Goal: Task Accomplishment & Management: Complete application form

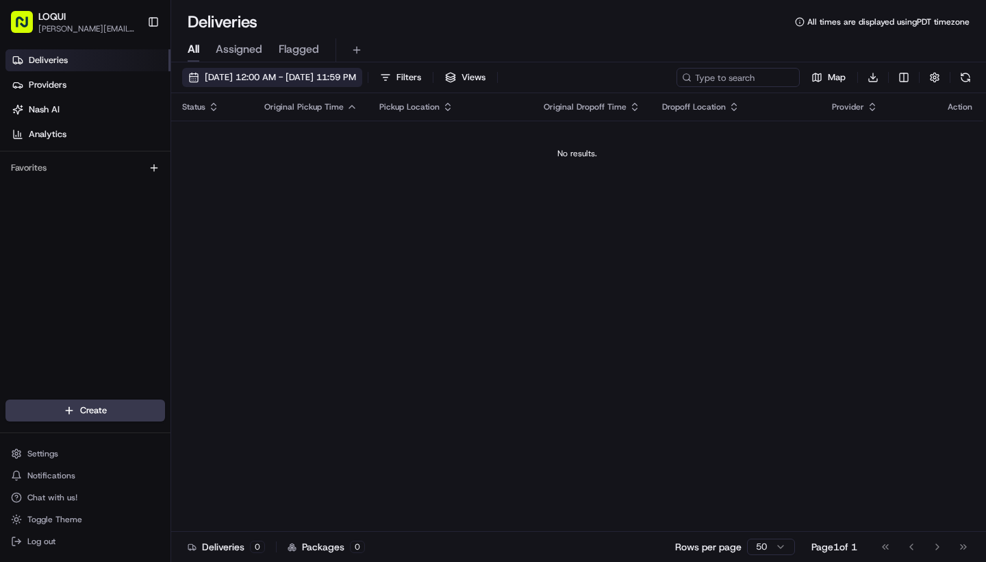
click at [356, 75] on span "[DATE] 12:00 AM - [DATE] 11:59 PM" at bounding box center [280, 77] width 151 height 12
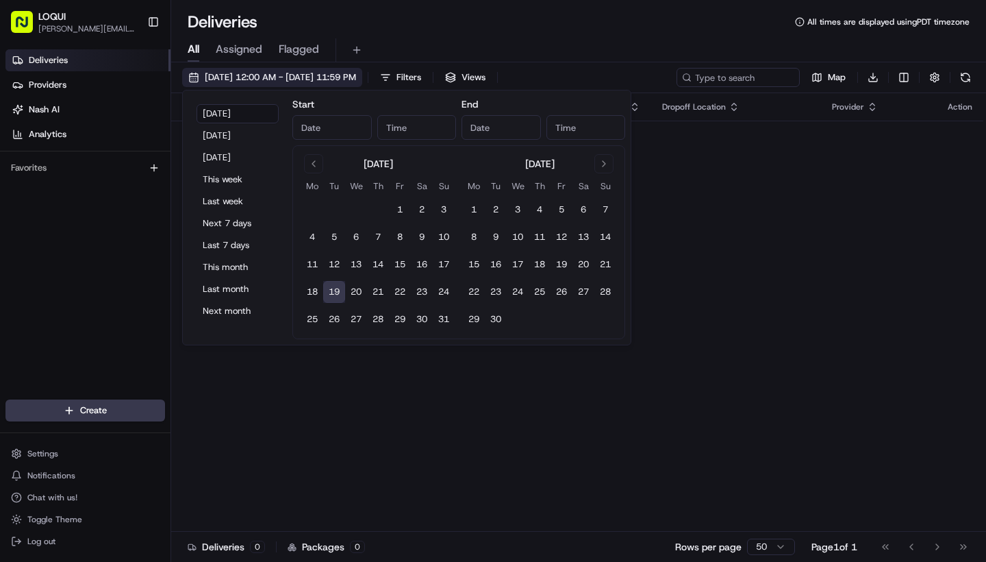
type input "[DATE]"
type input "12:00 AM"
type input "[DATE]"
type input "11:59 PM"
click at [365, 287] on button "20" at bounding box center [356, 292] width 22 height 22
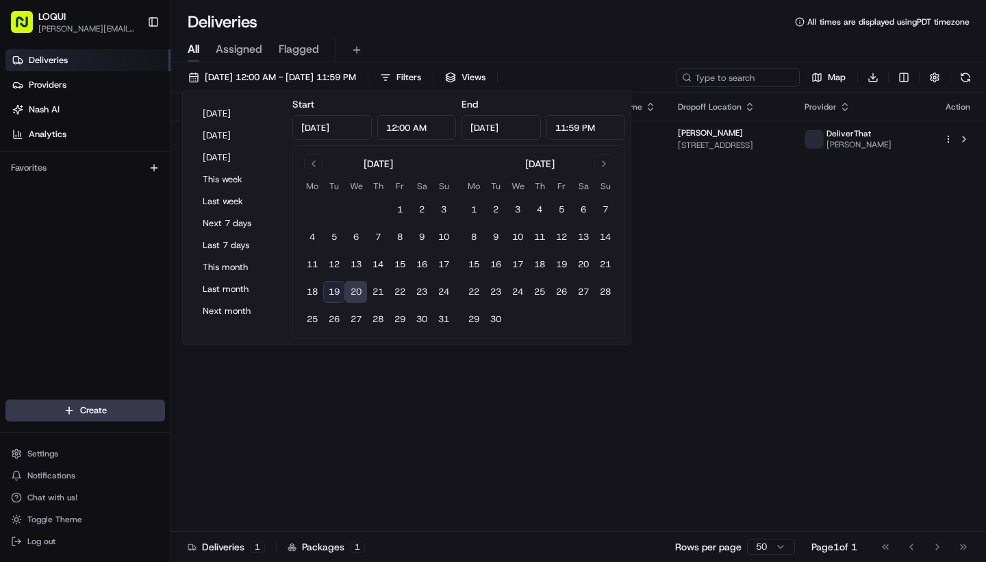
type input "[DATE]"
click at [369, 384] on div "Status Original Pickup Time Pickup Location Original Dropoff Time Dropoff Locat…" at bounding box center [577, 312] width 812 height 438
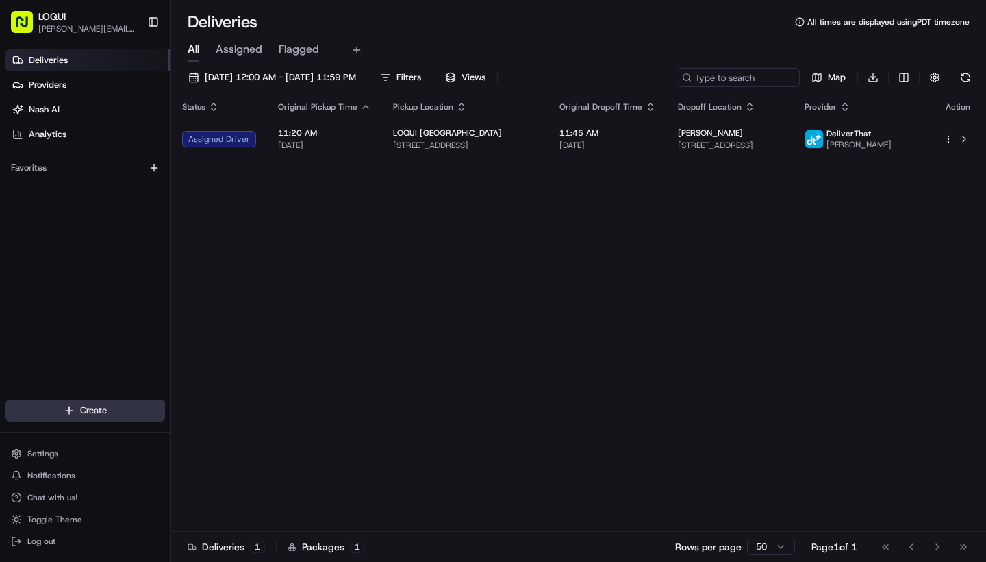
click at [132, 409] on html "LOQUI [PERSON_NAME][EMAIL_ADDRESS][DOMAIN_NAME] Toggle Sidebar Deliveries Provi…" at bounding box center [493, 281] width 986 height 562
click at [223, 444] on link "Delivery" at bounding box center [247, 435] width 153 height 25
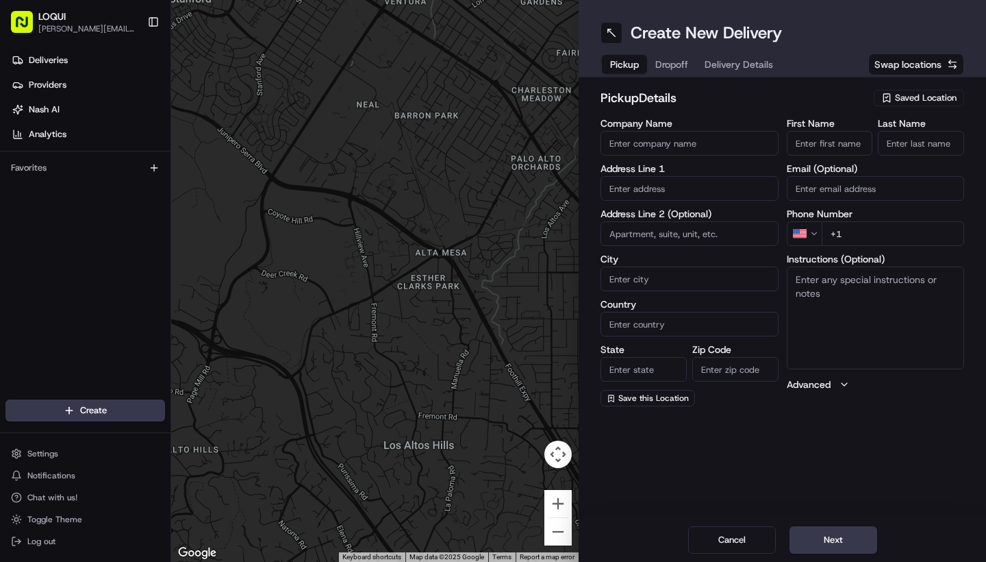
click at [931, 99] on span "Saved Location" at bounding box center [926, 98] width 62 height 12
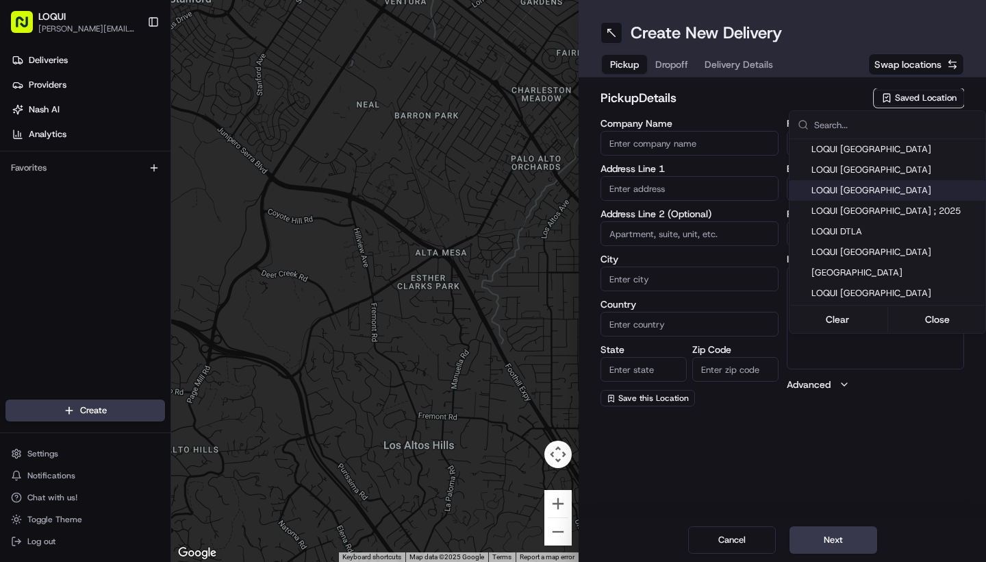
click at [869, 197] on div "LOQUI [GEOGRAPHIC_DATA]" at bounding box center [888, 190] width 196 height 21
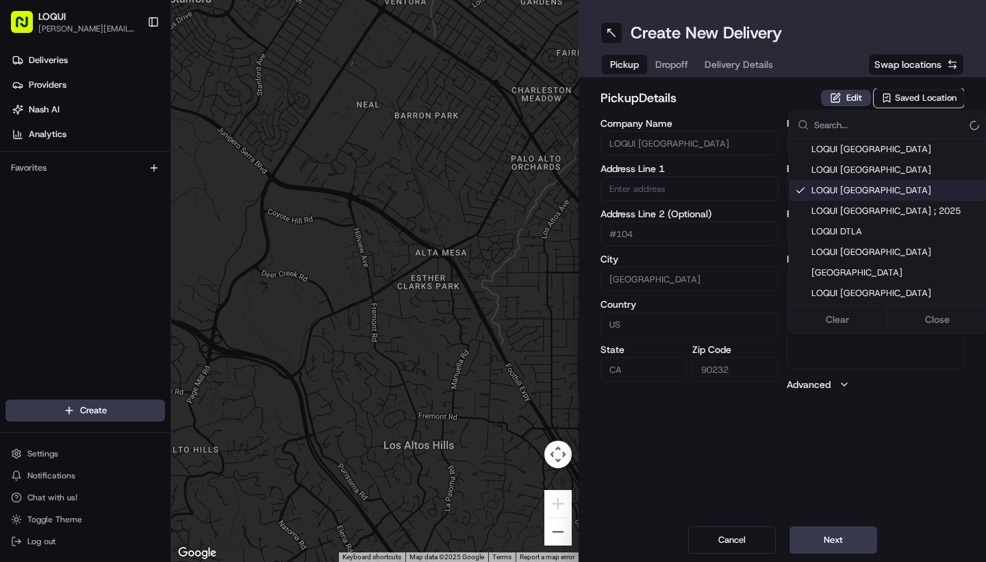
type input "LOQUI [GEOGRAPHIC_DATA]"
type input "#104"
type input "[GEOGRAPHIC_DATA]"
type input "US"
type input "CA"
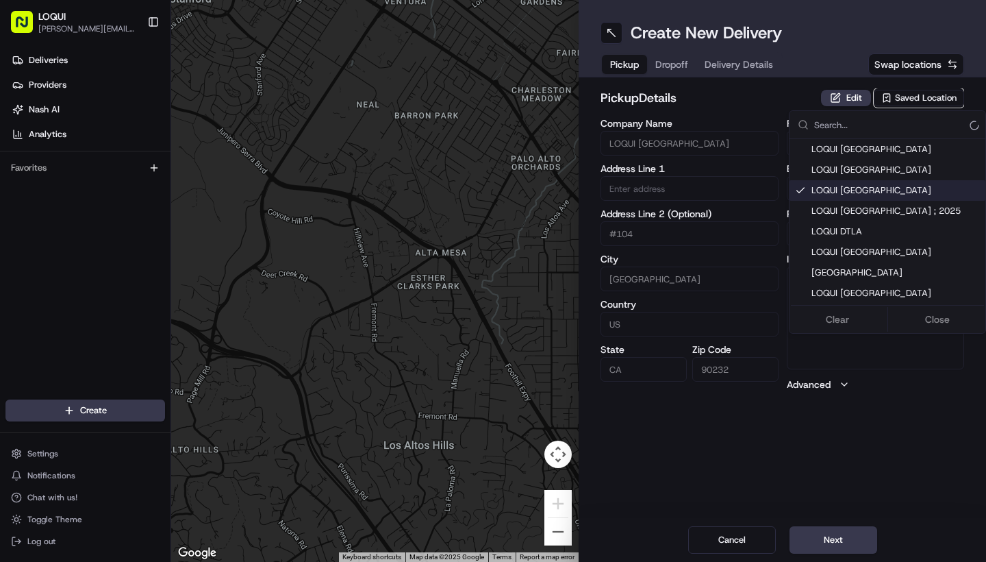
type input "90232"
type input "[PERSON_NAME]"
type input "[PERSON_NAME][EMAIL_ADDRESS][DOMAIN_NAME]"
type input "[PHONE_NUMBER]"
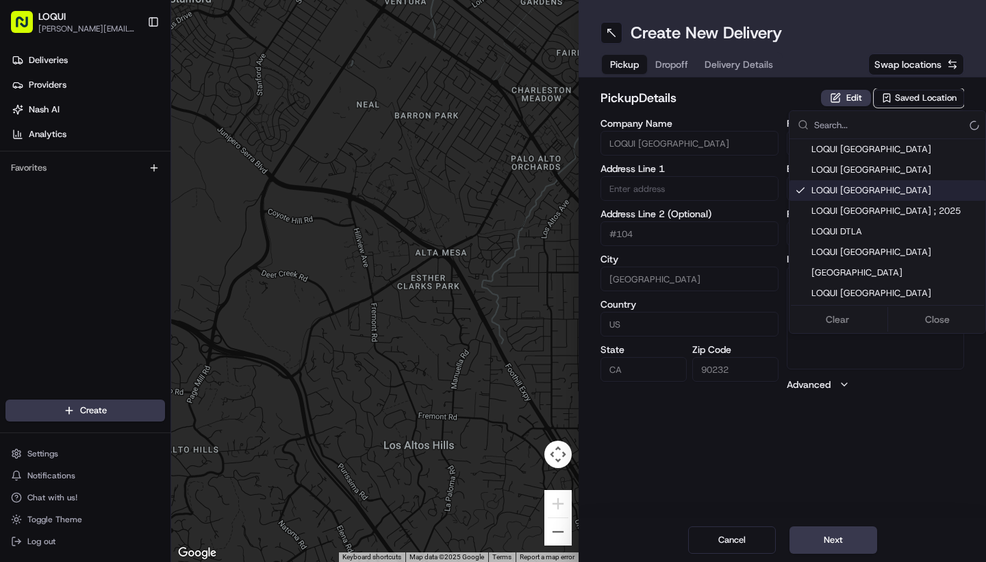
type input "[STREET_ADDRESS][US_STATE]"
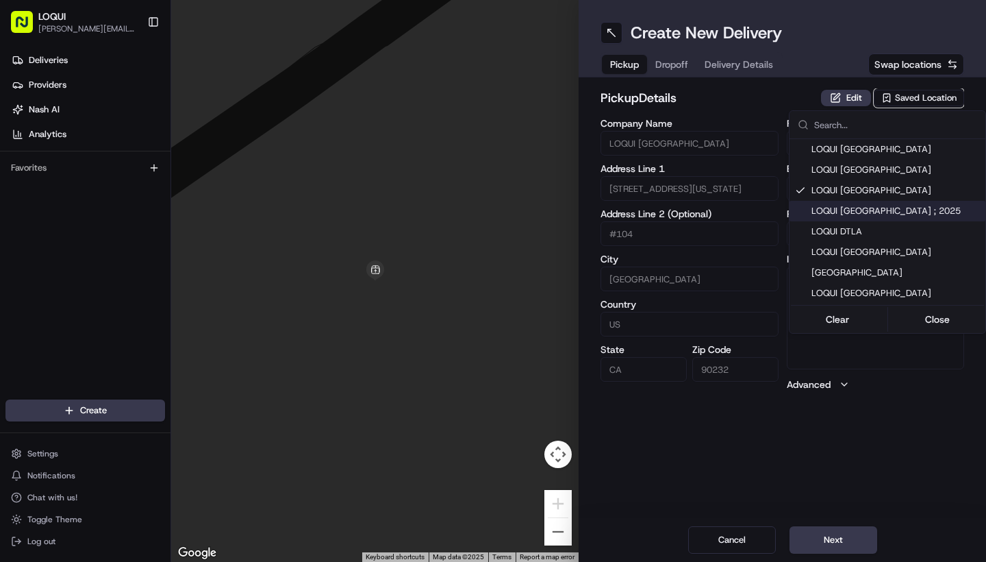
click at [880, 212] on span "LOQUI [GEOGRAPHIC_DATA] ; 2025" at bounding box center [895, 211] width 168 height 12
type input "LOQUI [GEOGRAPHIC_DATA] ; 2025"
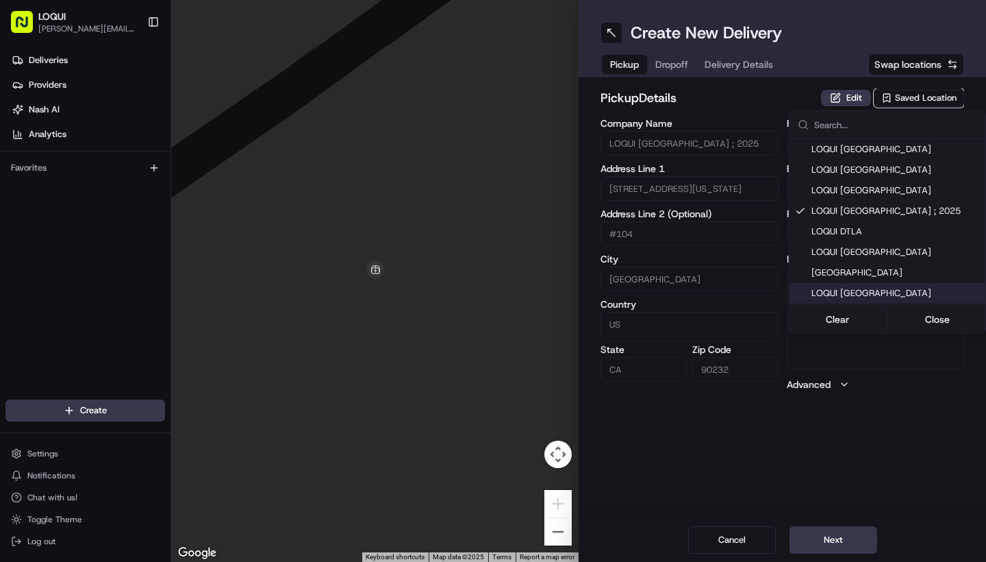
click at [798, 468] on html "LOQUI [PERSON_NAME][EMAIL_ADDRESS][DOMAIN_NAME] Toggle Sidebar Deliveries Provi…" at bounding box center [493, 281] width 986 height 562
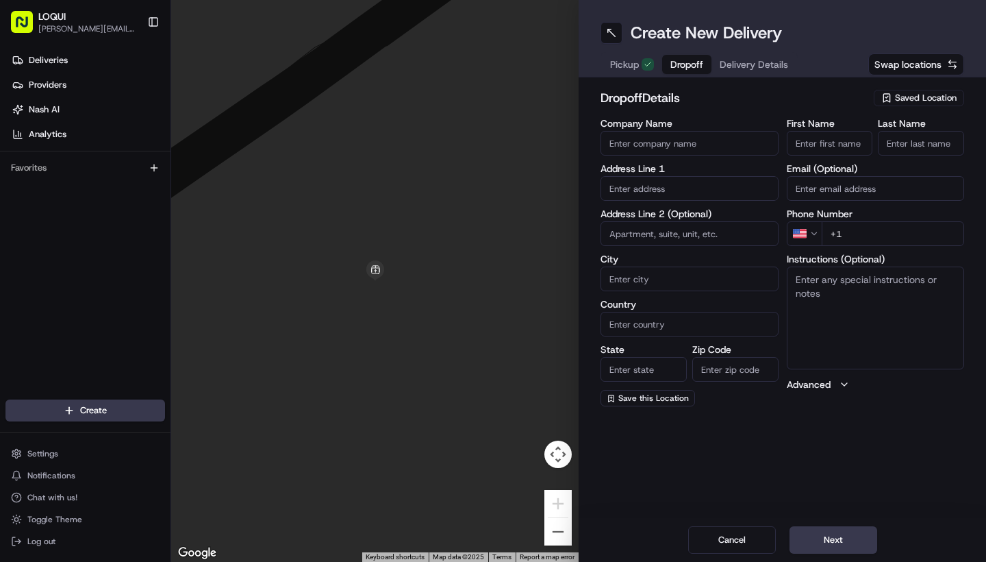
click at [664, 63] on button "Dropoff" at bounding box center [686, 64] width 49 height 19
type input "[PERSON_NAME]"
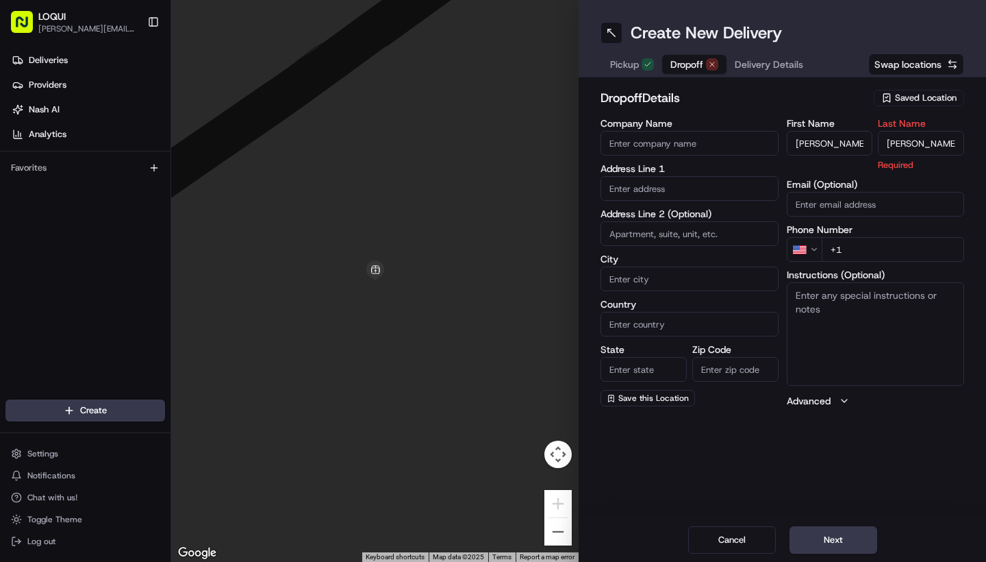
type input "[PERSON_NAME]"
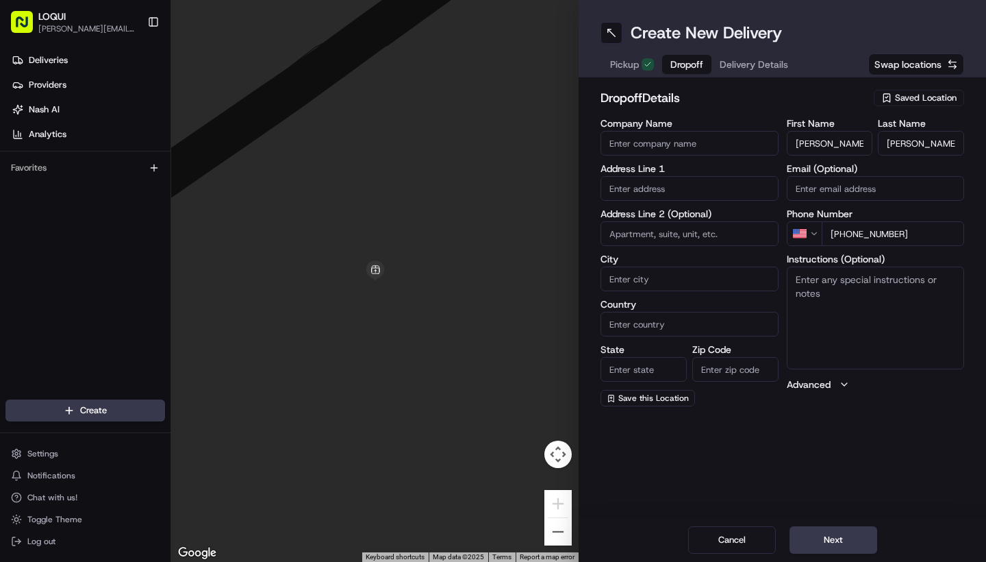
type input "[PHONE_NUMBER]"
click at [845, 455] on div "Create New Delivery Pickup Dropoff Delivery Details Swap locations dropoff Deta…" at bounding box center [782, 281] width 407 height 562
click at [828, 307] on textarea "Instructions (Optional)" at bounding box center [876, 317] width 178 height 103
paste textarea "Please enter through visitor parking on [GEOGRAPHIC_DATA]. Let security know yo…"
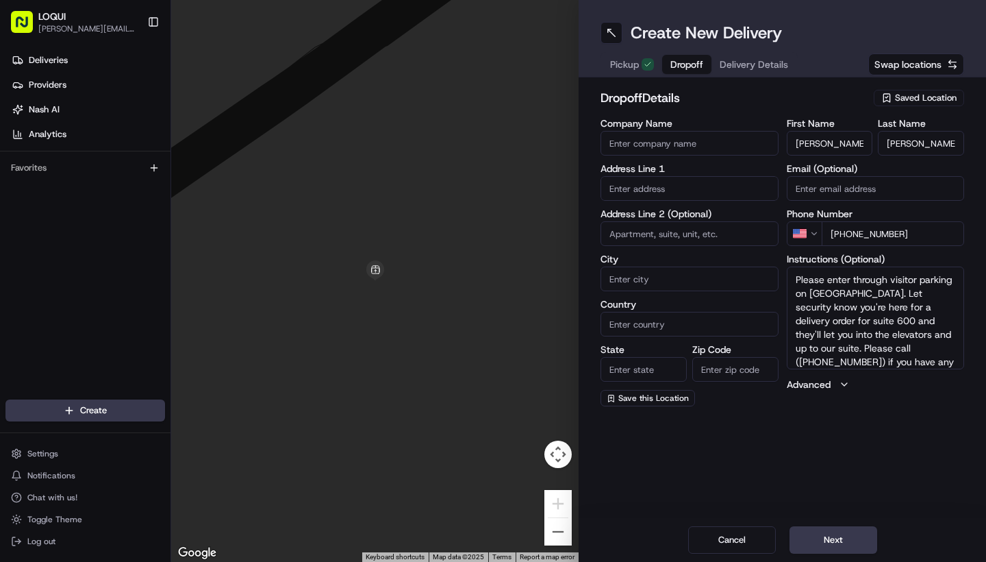
type textarea "Please enter through visitor parking on [GEOGRAPHIC_DATA]. Let security know yo…"
click at [660, 194] on input "text" at bounding box center [690, 188] width 178 height 25
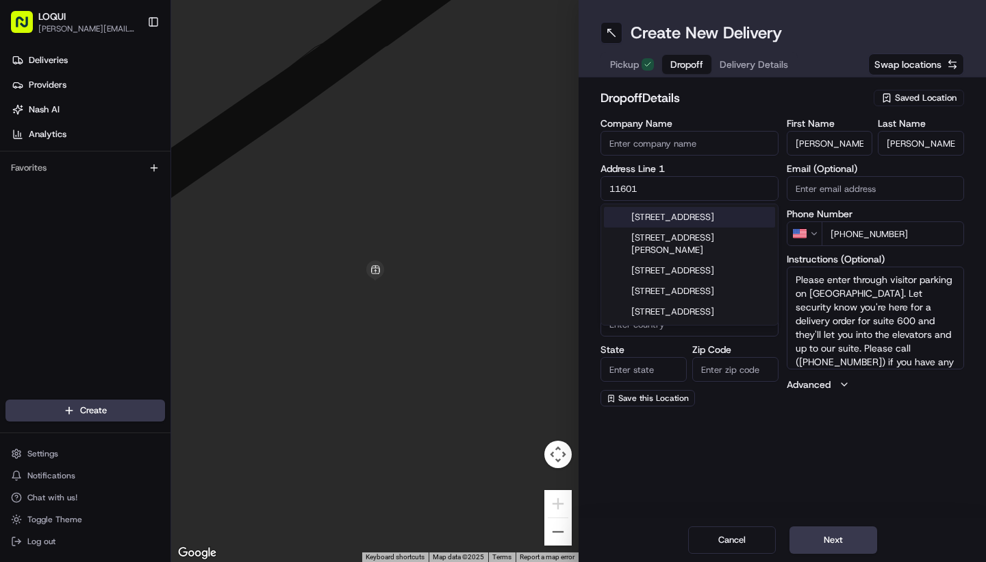
click at [683, 227] on div "[STREET_ADDRESS]" at bounding box center [689, 217] width 171 height 21
type input "[STREET_ADDRESS]"
type input "[GEOGRAPHIC_DATA]"
type input "CA"
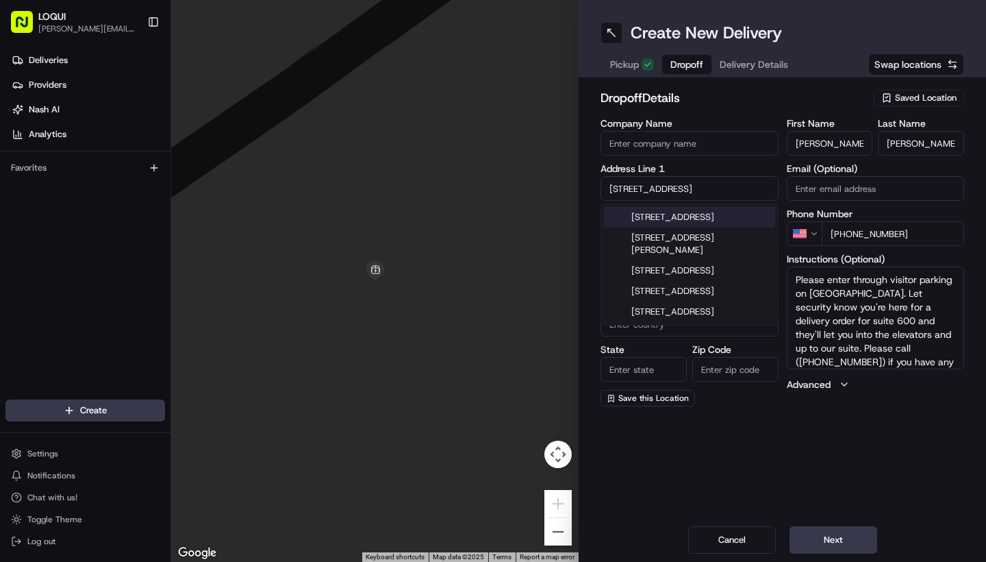
type input "90025"
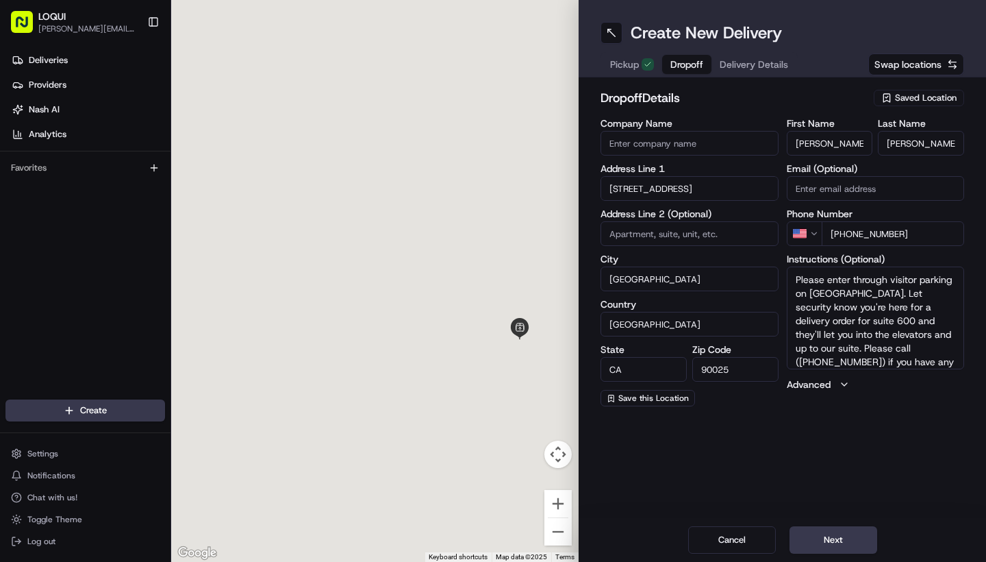
type input "[STREET_ADDRESS]"
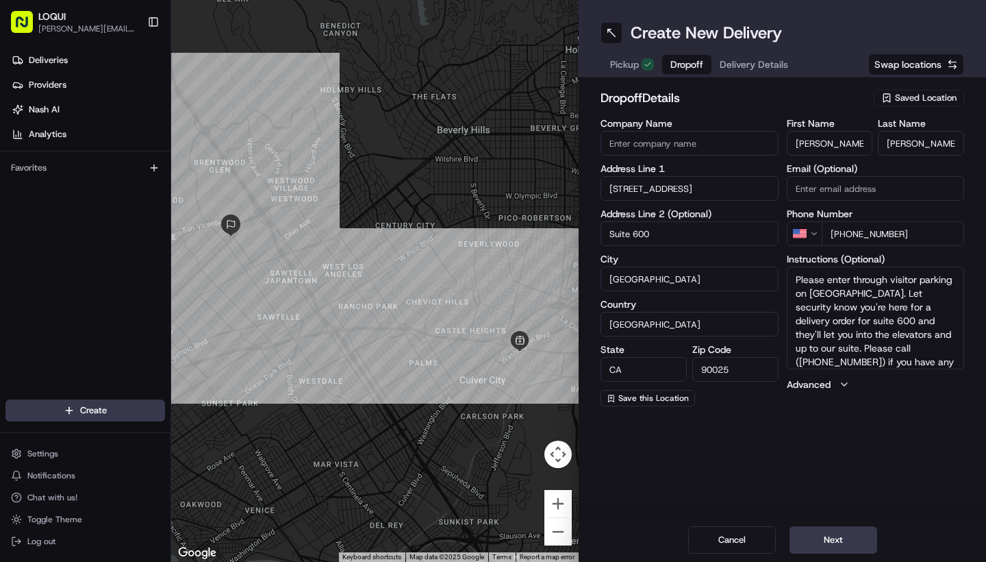
type input "Suite 600"
click at [672, 440] on div "Create New Delivery Pickup Dropoff Delivery Details Swap locations dropoff Deta…" at bounding box center [782, 281] width 407 height 562
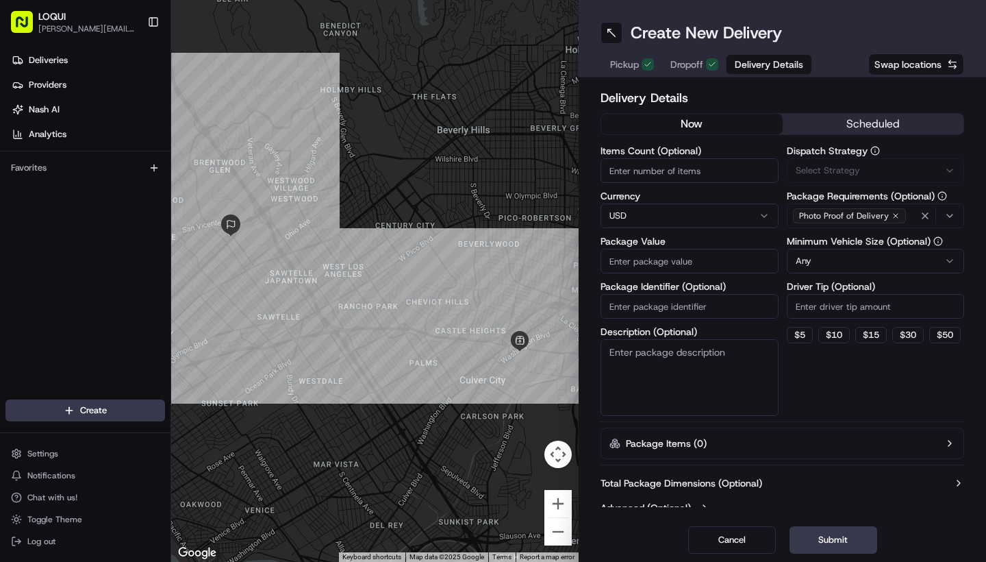
click at [742, 61] on span "Delivery Details" at bounding box center [769, 65] width 68 height 14
click at [878, 312] on input "Driver Tip (Optional)" at bounding box center [876, 306] width 178 height 25
type input "20"
click at [689, 267] on input "Package Value" at bounding box center [690, 261] width 178 height 25
type input "545"
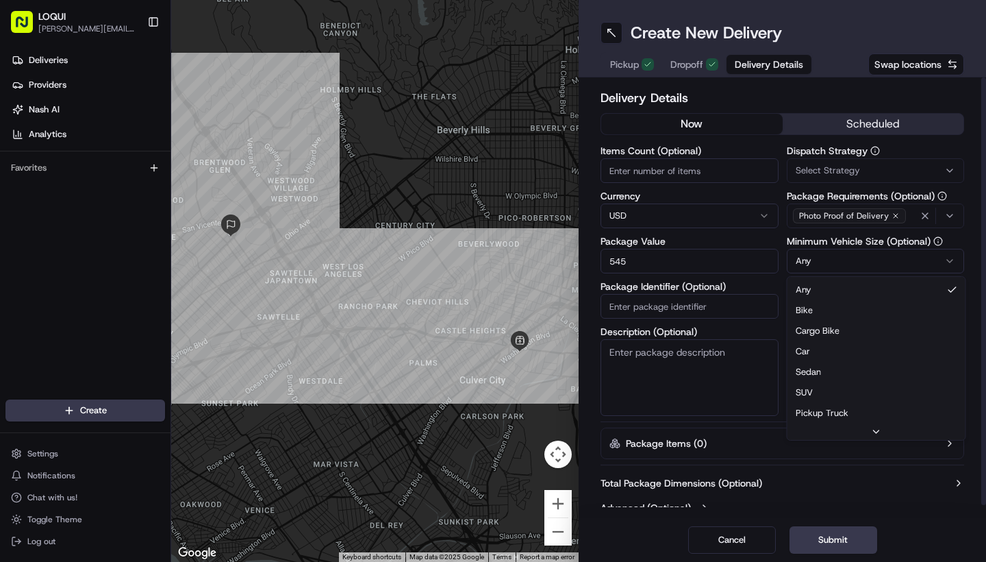
click at [867, 255] on html "LOQUI [PERSON_NAME][EMAIL_ADDRESS][DOMAIN_NAME] Toggle Sidebar Deliveries Provi…" at bounding box center [493, 281] width 986 height 562
click at [792, 424] on div "Delivery Details now scheduled Items Count (Optional) Currency USD Package Valu…" at bounding box center [783, 303] width 364 height 431
click at [822, 134] on button "scheduled" at bounding box center [873, 124] width 181 height 21
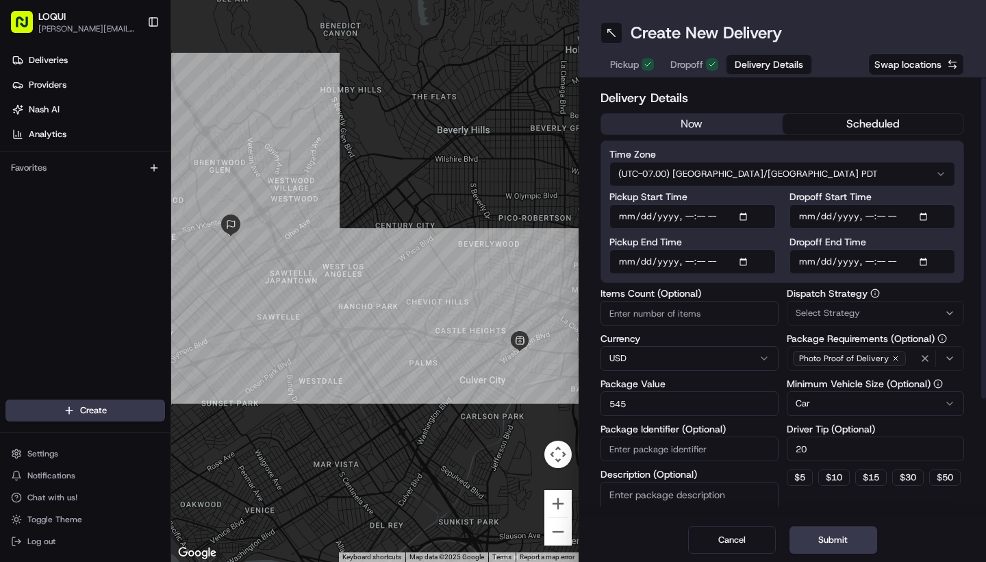
click at [800, 216] on input "Dropoff Start Time" at bounding box center [873, 216] width 166 height 25
type input "[DATE]T17:14"
click at [627, 219] on input "Pickup Start Time" at bounding box center [692, 216] width 166 height 25
type input "[DATE]T17:14"
click at [810, 258] on input "Dropoff End Time" at bounding box center [873, 261] width 166 height 25
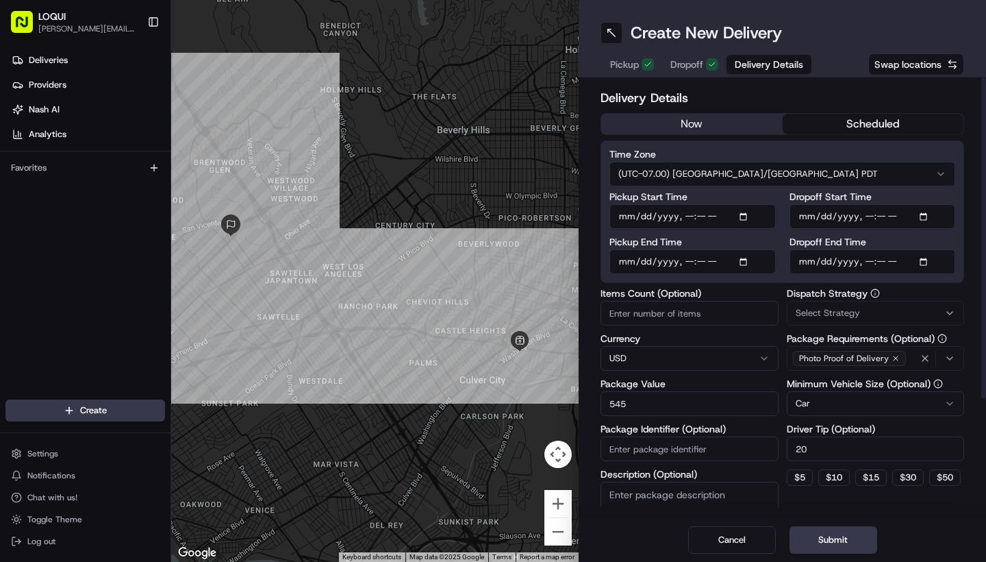
type input "[DATE]T17:14"
click at [633, 258] on input "Pickup End Time" at bounding box center [692, 261] width 166 height 25
type input "[DATE]T17:14"
click at [746, 242] on label "Pickup End Time" at bounding box center [692, 242] width 166 height 10
click at [746, 249] on input "Pickup End Time" at bounding box center [692, 261] width 166 height 25
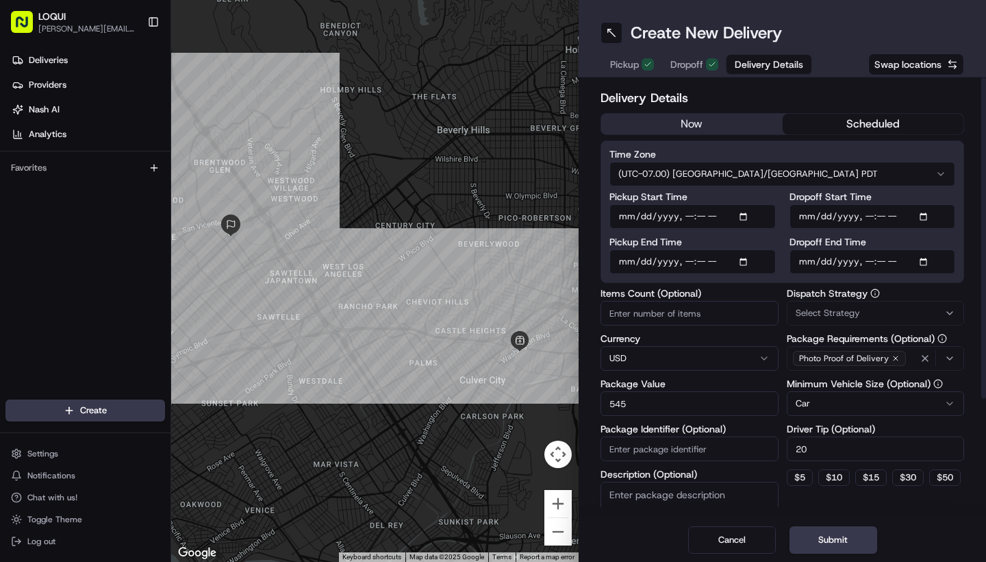
click at [687, 214] on input "Pickup Start Time" at bounding box center [692, 216] width 166 height 25
click at [868, 265] on input "Dropoff End Time" at bounding box center [873, 261] width 166 height 25
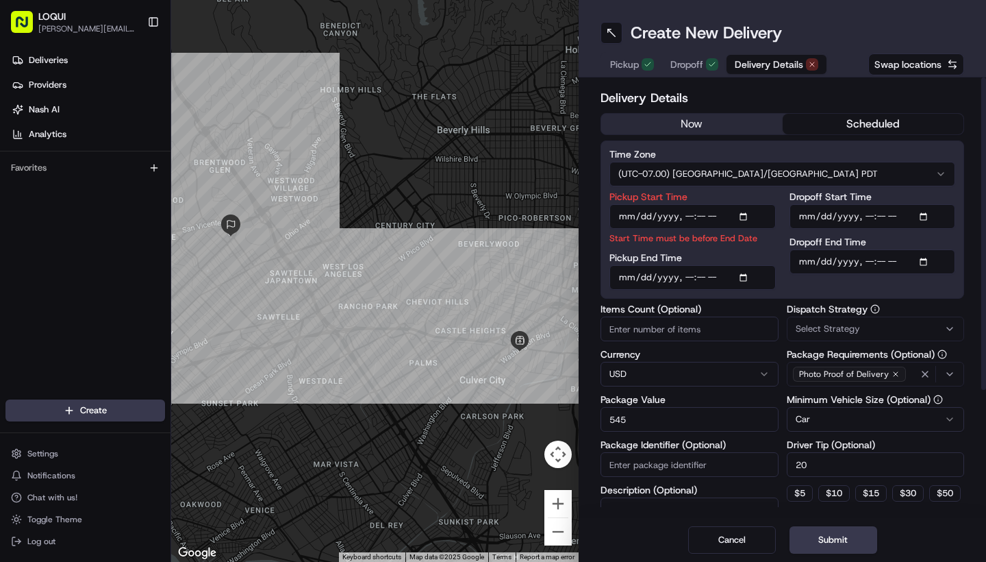
click at [885, 263] on input "Dropoff End Time" at bounding box center [873, 261] width 166 height 25
type input "[DATE]T12:00"
click at [866, 213] on input "Dropoff Start Time" at bounding box center [873, 216] width 166 height 25
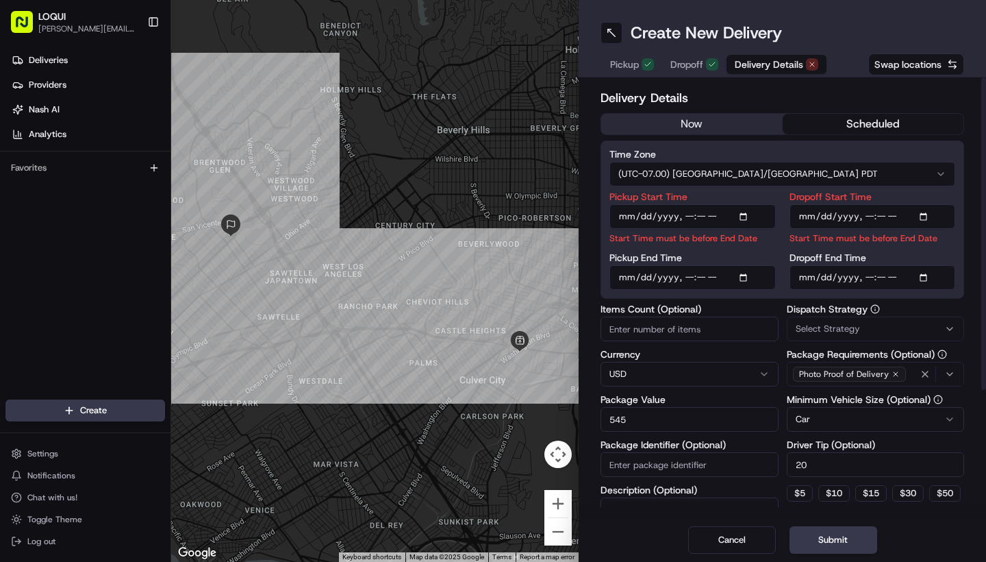
click at [926, 244] on div "Dropoff Start Time Start Time must be before End Date Dropoff End Time" at bounding box center [873, 241] width 166 height 98
click at [900, 214] on input "Dropoff Start Time" at bounding box center [873, 216] width 166 height 25
click at [872, 216] on input "Dropoff Start Time" at bounding box center [873, 216] width 166 height 25
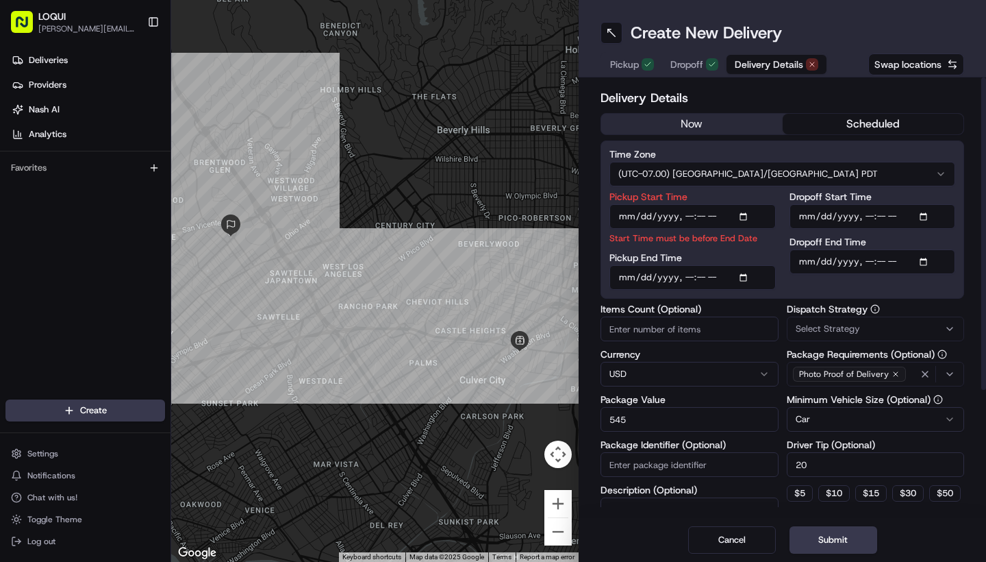
click at [898, 279] on div "Dropoff Start Time Dropoff End Time" at bounding box center [873, 241] width 166 height 98
click at [935, 238] on label "Dropoff End Time" at bounding box center [873, 242] width 166 height 10
click at [935, 249] on input "Dropoff End Time" at bounding box center [873, 261] width 166 height 25
click at [888, 217] on input "Dropoff Start Time" at bounding box center [873, 216] width 166 height 25
type input "[DATE]T11:55"
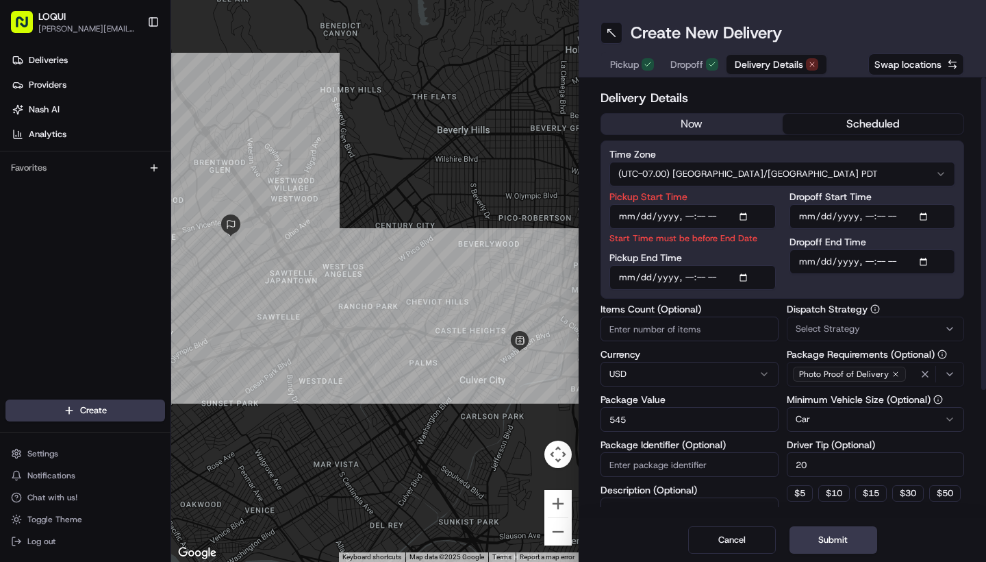
click at [907, 242] on label "Dropoff End Time" at bounding box center [873, 242] width 166 height 10
click at [907, 249] on input "Dropoff End Time" at bounding box center [873, 261] width 166 height 25
click at [686, 221] on input "Pickup Start Time" at bounding box center [692, 216] width 166 height 25
click at [708, 218] on input "Pickup Start Time" at bounding box center [692, 216] width 166 height 25
click at [722, 220] on input "Pickup Start Time" at bounding box center [692, 216] width 166 height 25
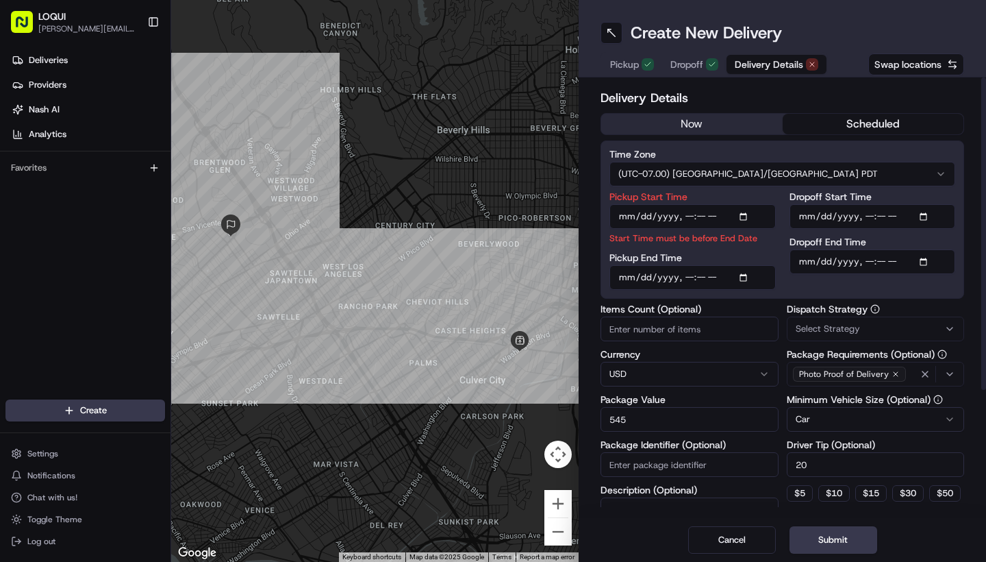
type input "[DATE]T11:40"
click at [729, 263] on div "Pickup End Time" at bounding box center [692, 271] width 166 height 37
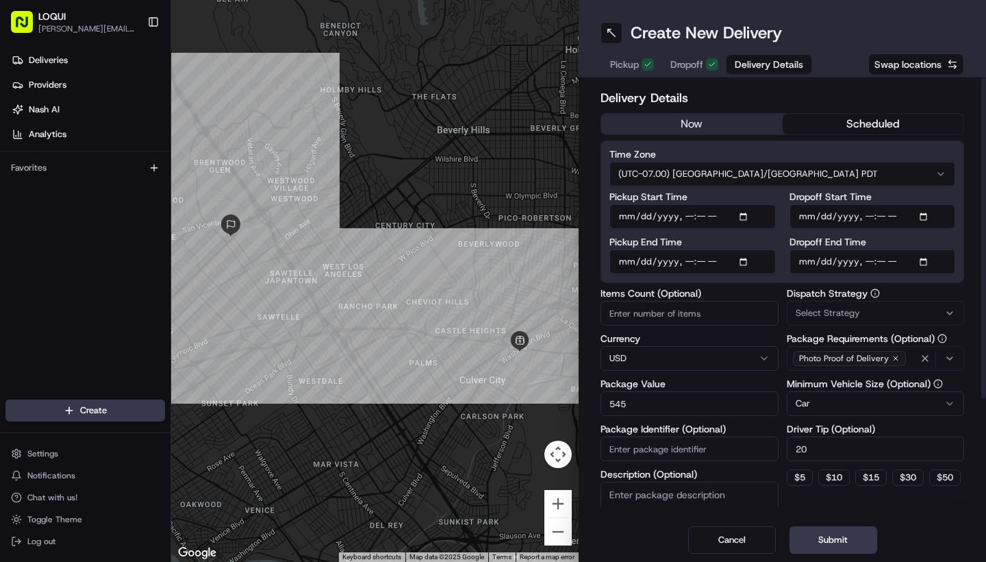
click at [701, 260] on input "Pickup End Time" at bounding box center [692, 261] width 166 height 25
click at [726, 262] on input "Pickup End Time" at bounding box center [692, 261] width 166 height 25
click at [686, 266] on input "Pickup End Time" at bounding box center [692, 261] width 166 height 25
type input "[DATE]T11:45"
click at [711, 247] on div "Pickup End Time" at bounding box center [692, 255] width 166 height 37
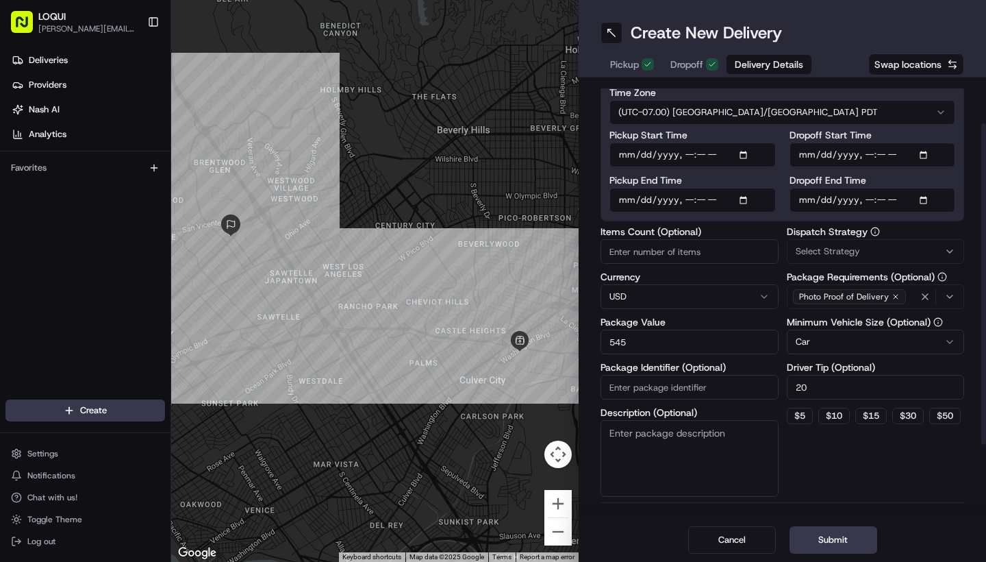
scroll to position [62, 0]
click at [633, 439] on textarea "Description (Optional)" at bounding box center [690, 457] width 178 height 77
type textarea "3 large bags"
click at [715, 410] on label "Description (Optional)" at bounding box center [690, 412] width 178 height 10
click at [715, 419] on textarea "3 large bags" at bounding box center [690, 457] width 178 height 77
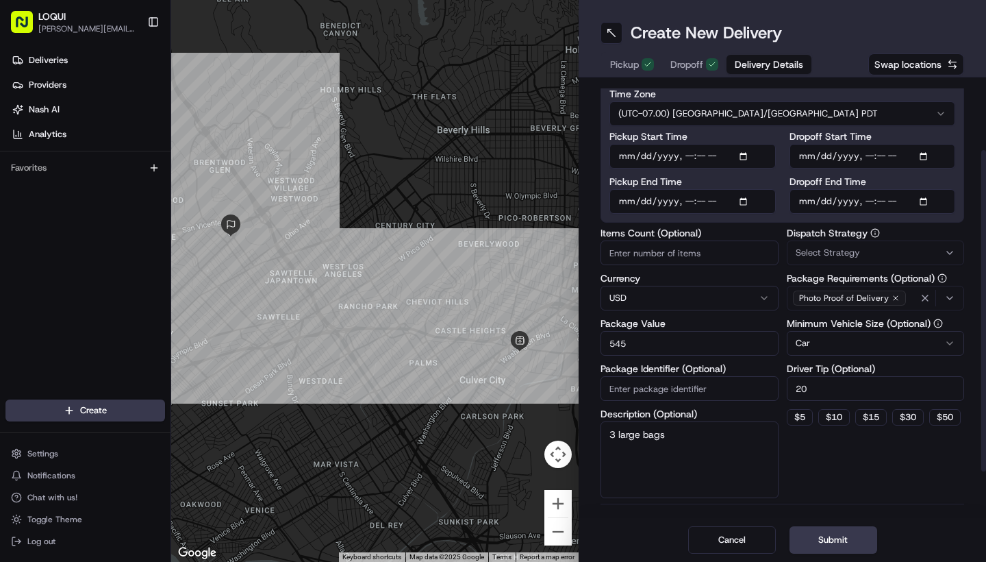
scroll to position [49, 0]
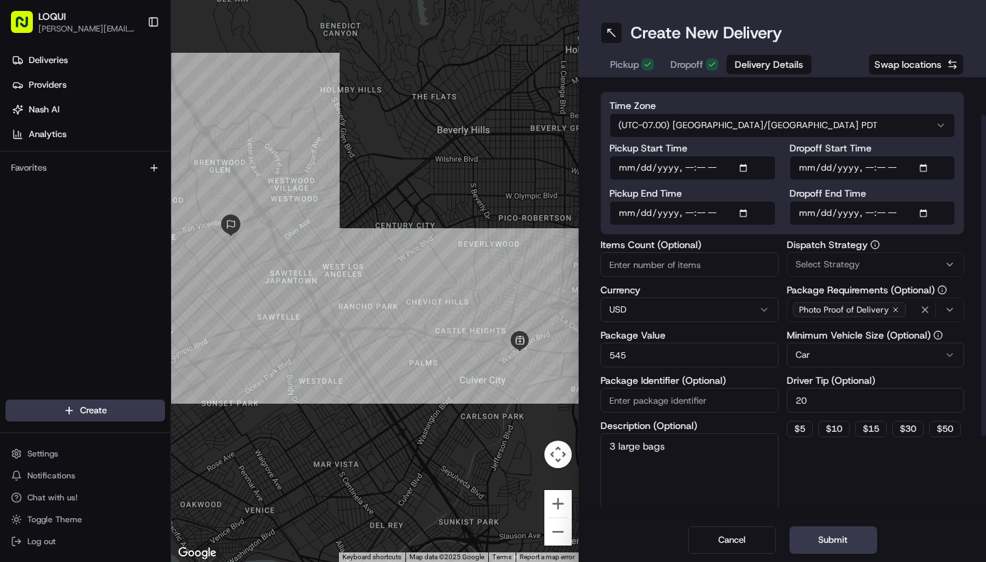
click at [703, 165] on input "Pickup Start Time" at bounding box center [692, 167] width 166 height 25
click at [775, 188] on div "Pickup Start Time Pickup End Time" at bounding box center [692, 184] width 166 height 82
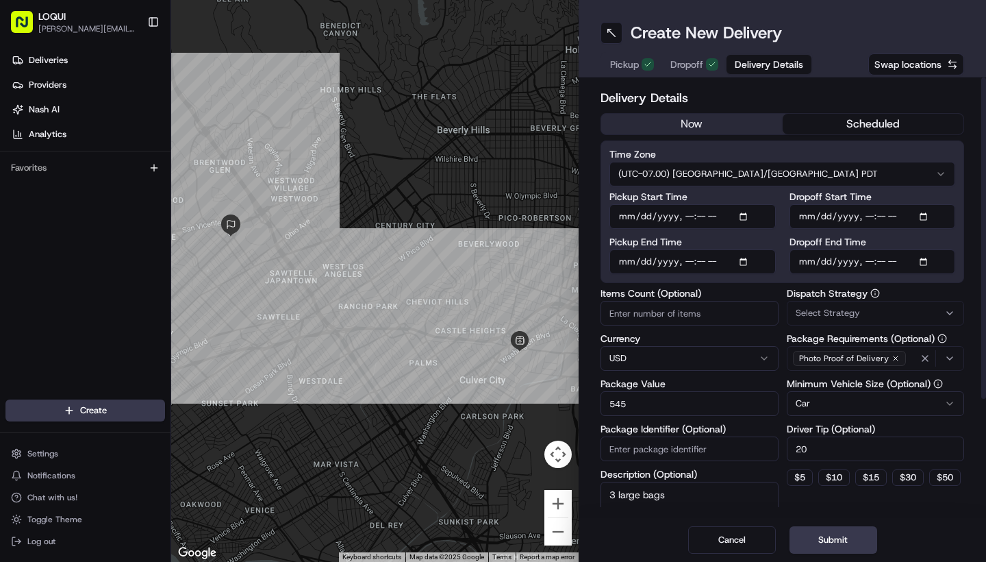
scroll to position [0, 0]
click at [704, 219] on input "Pickup Start Time" at bounding box center [692, 216] width 166 height 25
type input "[DATE]T11:45"
click at [740, 239] on div "Pickup Start Time Pickup End Time" at bounding box center [692, 233] width 166 height 82
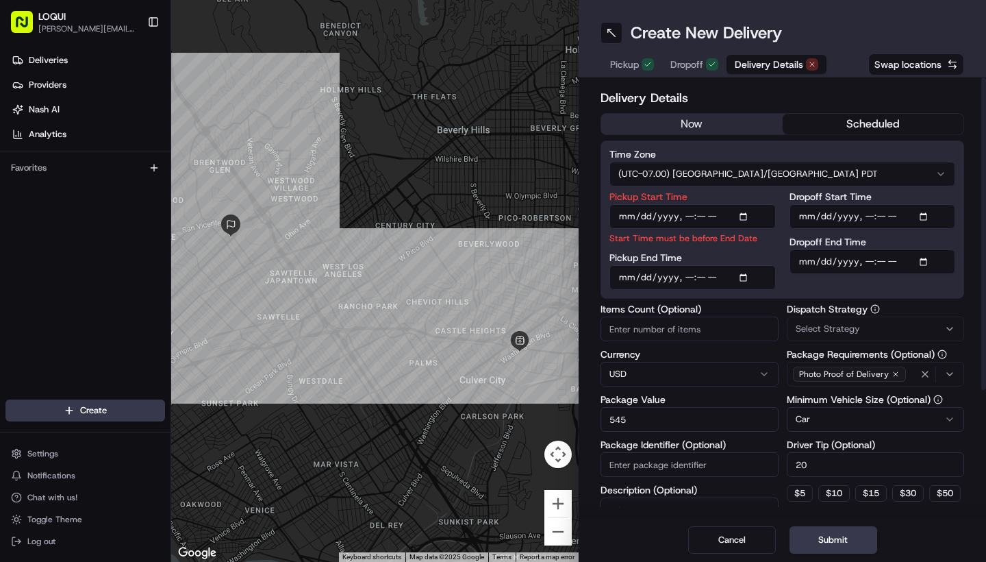
click at [703, 277] on input "Pickup End Time" at bounding box center [692, 277] width 166 height 25
type input "[DATE]T11:50"
click at [731, 242] on p "Start Time must be before End Date" at bounding box center [692, 237] width 166 height 13
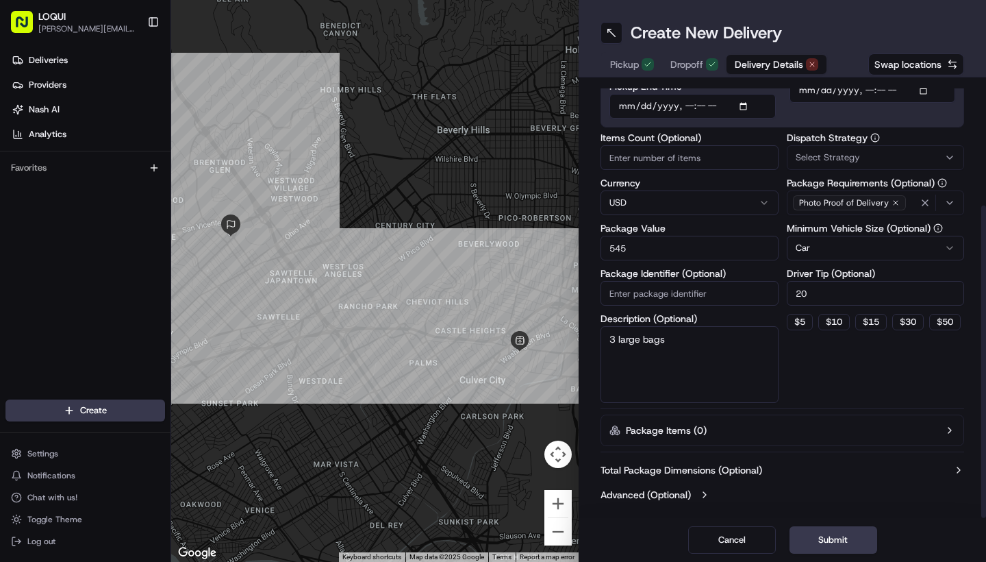
scroll to position [171, 0]
click at [836, 538] on button "Submit" at bounding box center [834, 539] width 88 height 27
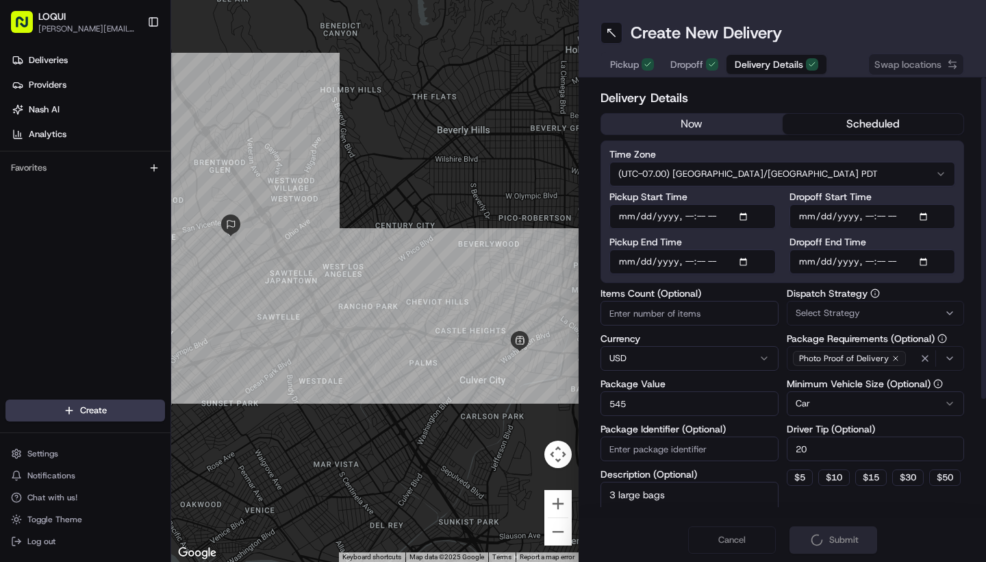
scroll to position [-5, 0]
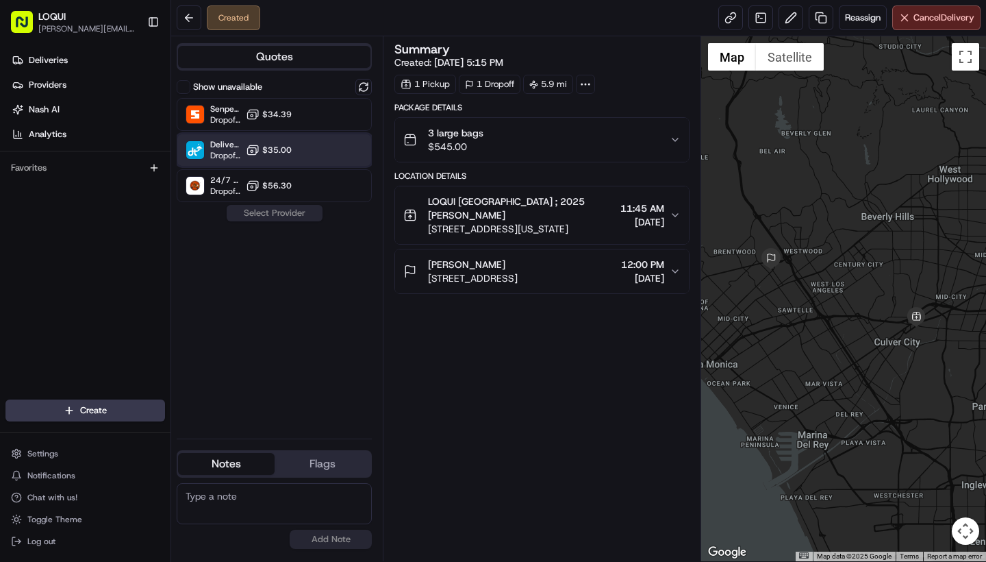
click at [297, 143] on div "DeliverThat Dropoff ETA - $35.00" at bounding box center [274, 150] width 195 height 33
click at [280, 210] on button "Assign Provider" at bounding box center [274, 213] width 97 height 16
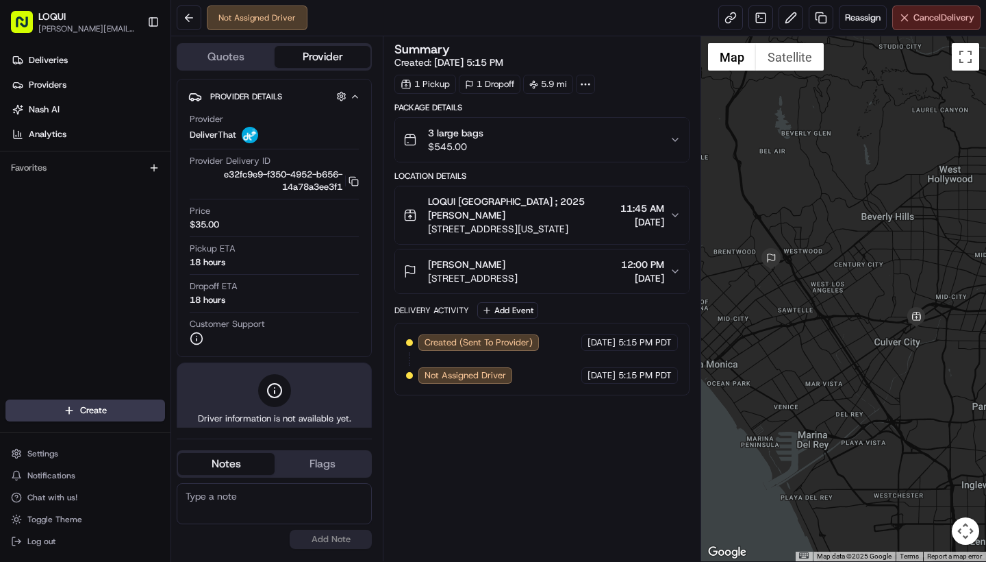
click at [957, 20] on span "Cancel Delivery" at bounding box center [944, 18] width 61 height 12
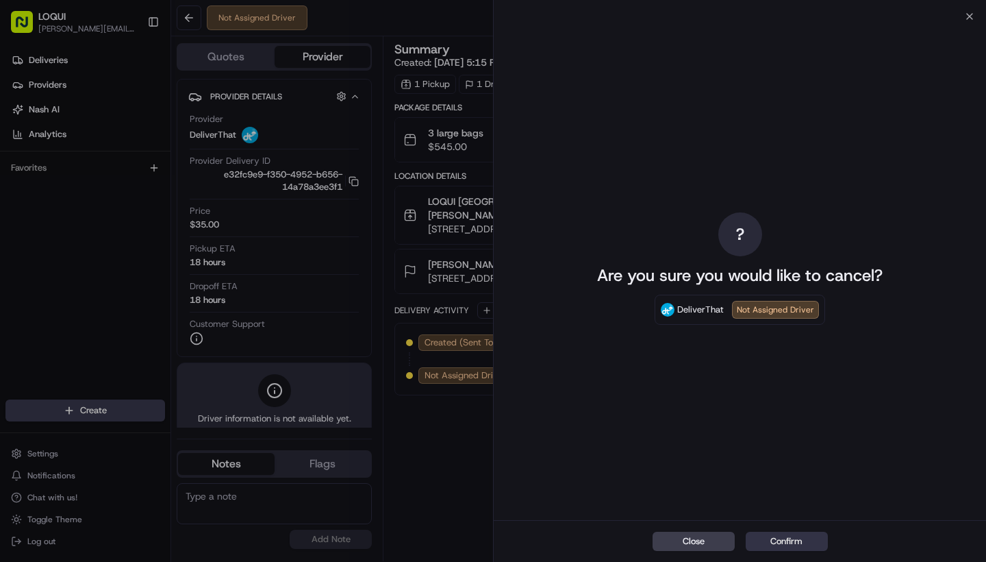
click at [780, 541] on button "Confirm" at bounding box center [787, 540] width 82 height 19
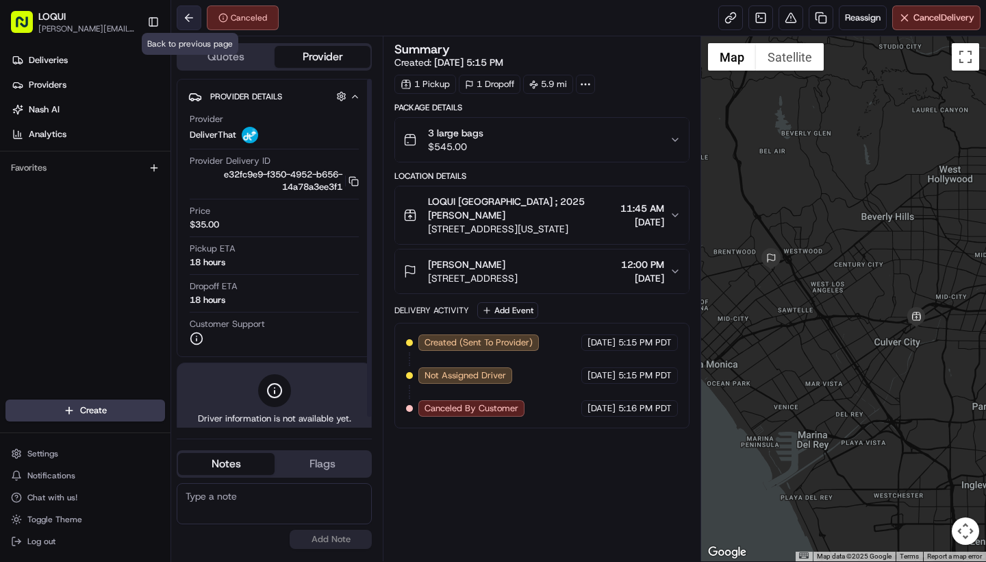
click at [192, 25] on button at bounding box center [189, 17] width 25 height 25
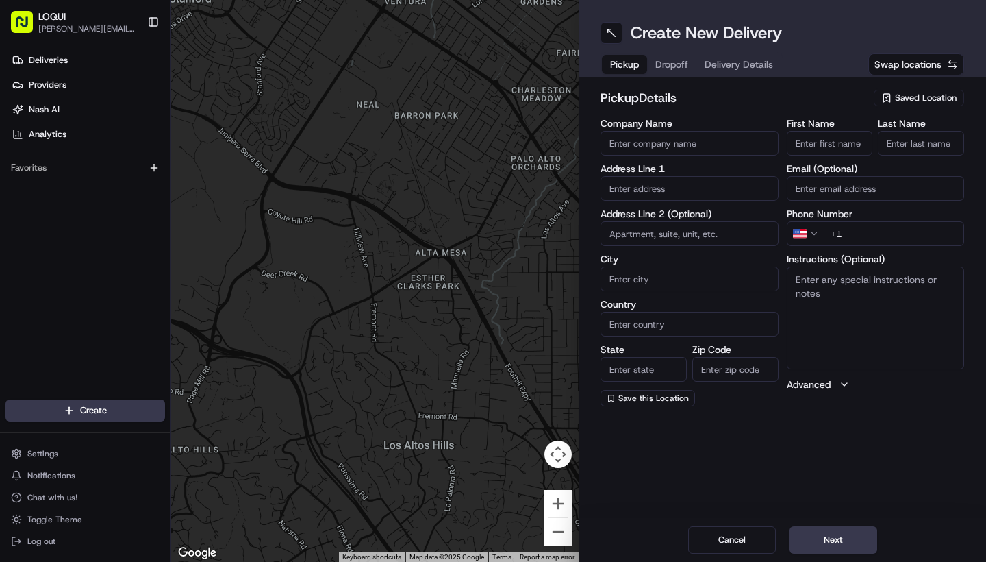
click at [24, 46] on div "Deliveries Providers [PERSON_NAME] Analytics" at bounding box center [85, 97] width 171 height 107
click at [36, 59] on span "Deliveries" at bounding box center [48, 60] width 39 height 12
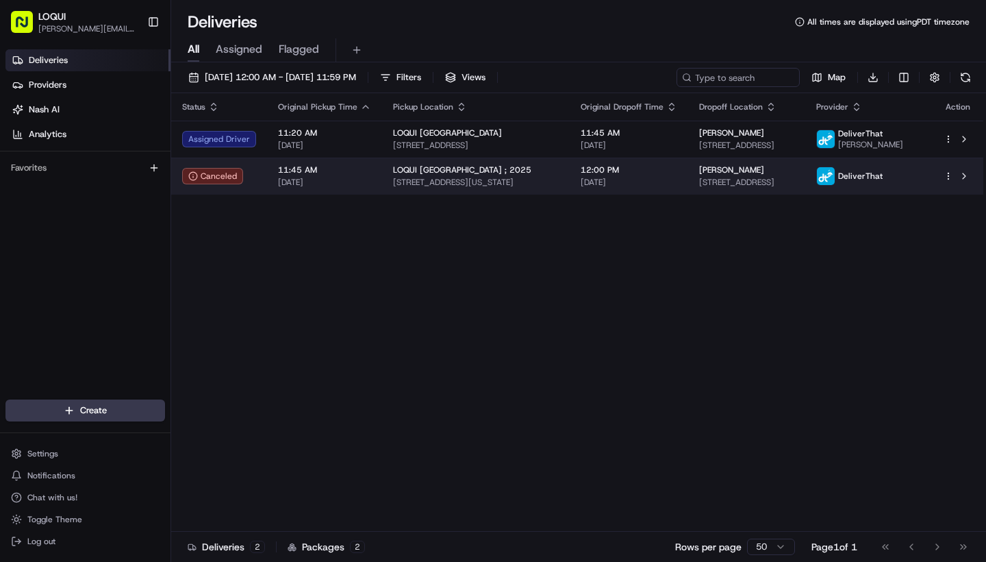
click at [953, 177] on div at bounding box center [958, 176] width 29 height 16
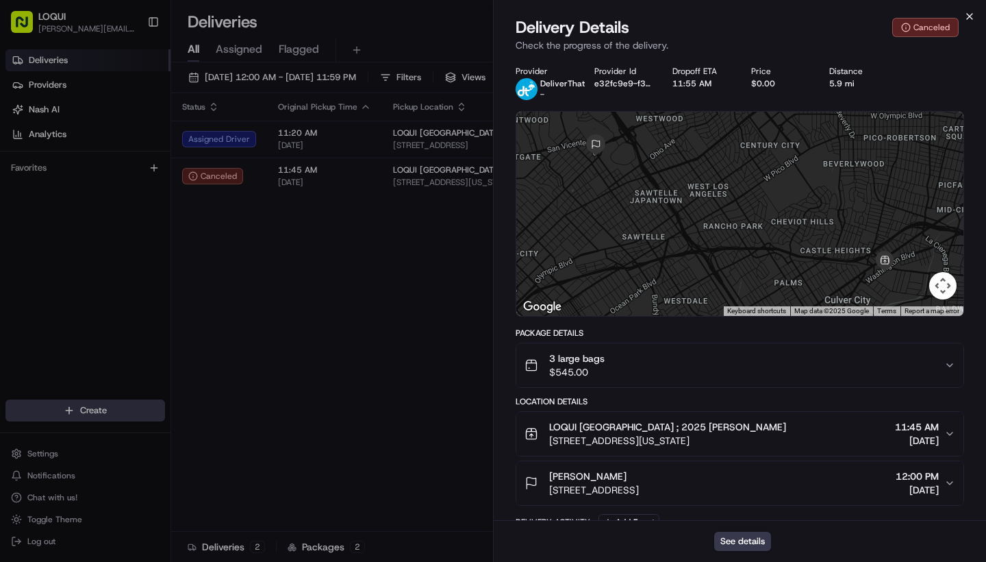
click at [970, 14] on icon "button" at bounding box center [969, 16] width 11 height 11
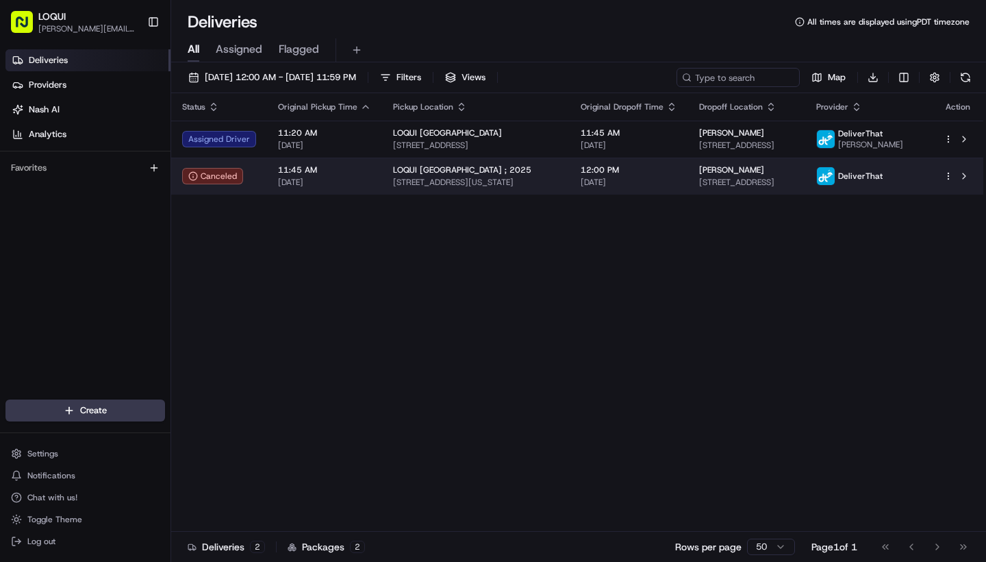
click at [948, 181] on html "LOQUI [PERSON_NAME][EMAIL_ADDRESS][DOMAIN_NAME] Toggle Sidebar Deliveries Provi…" at bounding box center [493, 281] width 986 height 562
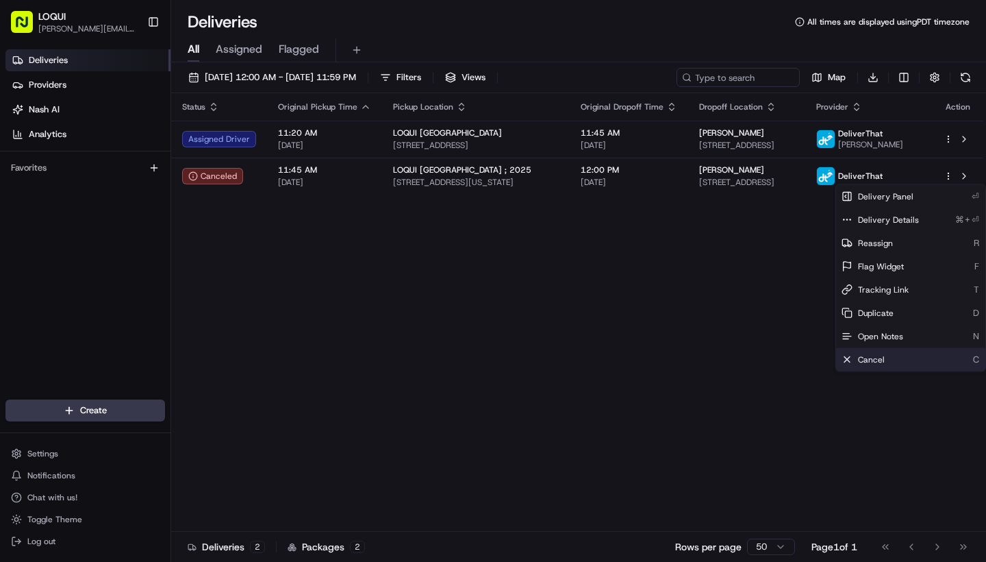
click at [883, 355] on span "Cancel" at bounding box center [871, 359] width 27 height 11
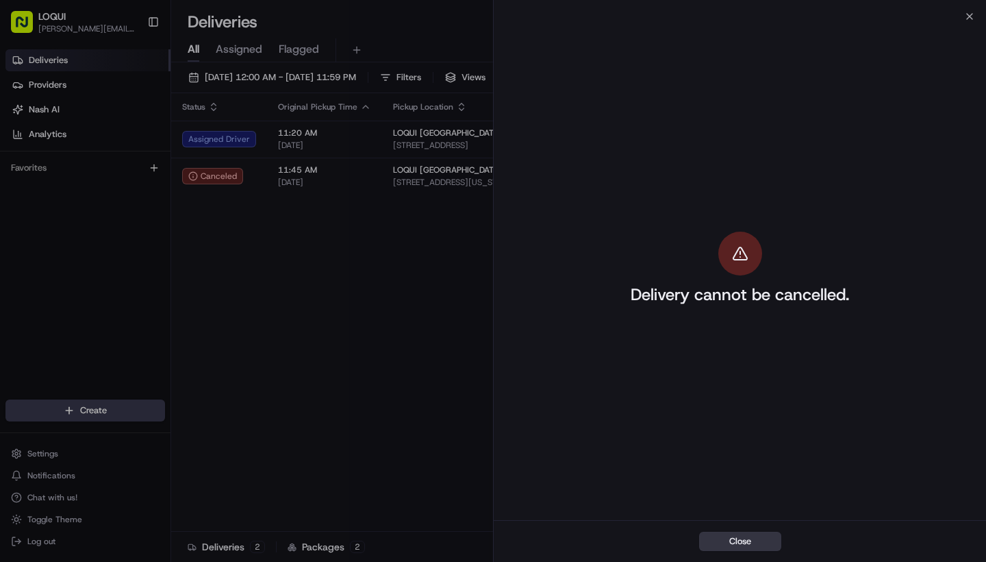
click at [739, 550] on button "Close" at bounding box center [740, 540] width 82 height 19
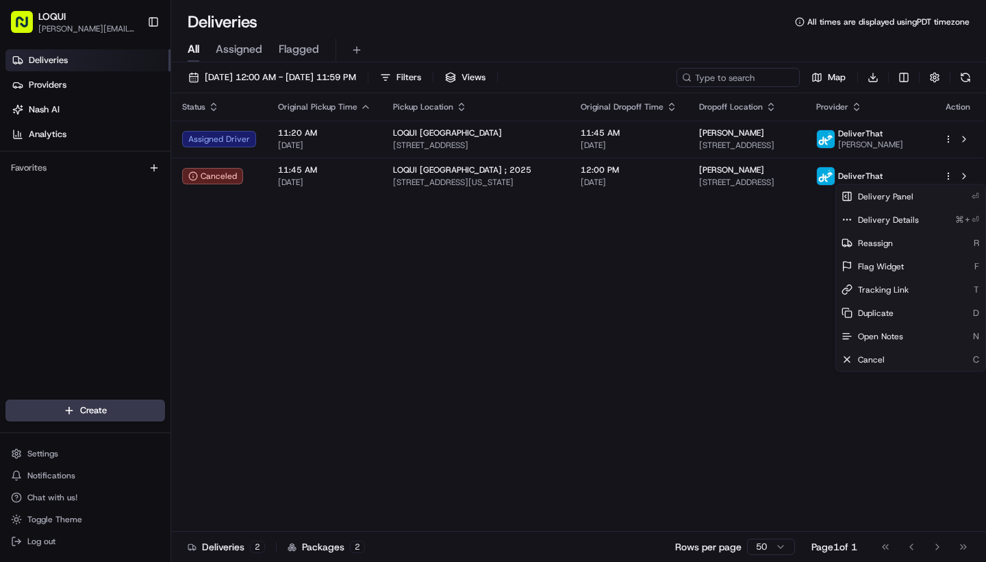
click at [668, 331] on div "Status Original Pickup Time Pickup Location Original Dropoff Time Dropoff Locat…" at bounding box center [577, 312] width 812 height 438
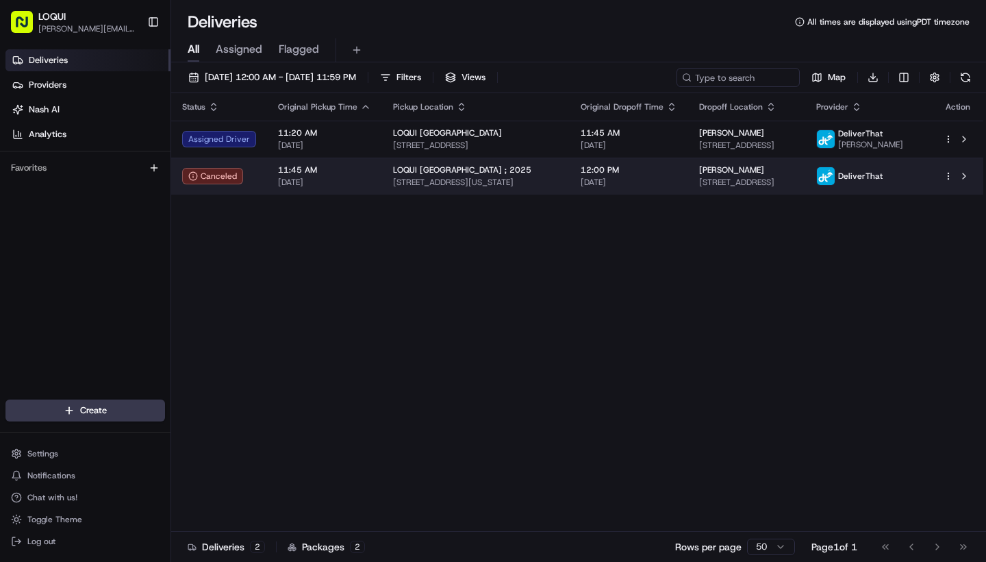
click at [946, 176] on icon "button" at bounding box center [949, 176] width 10 height 10
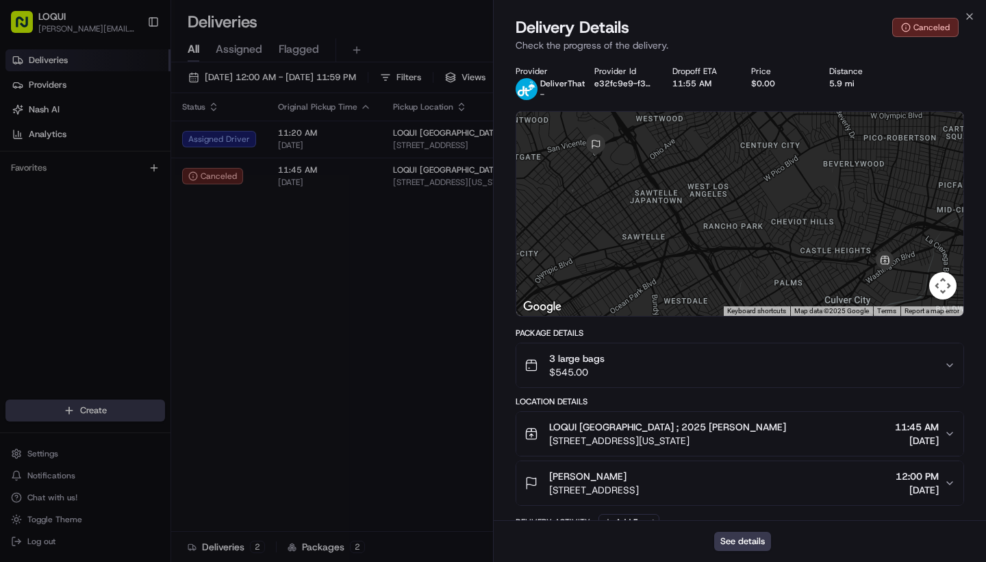
click at [970, 10] on div "Close Delivery Details Canceled Check the progress of the delivery. Provider De…" at bounding box center [739, 281] width 493 height 562
click at [966, 20] on icon "button" at bounding box center [969, 16] width 11 height 11
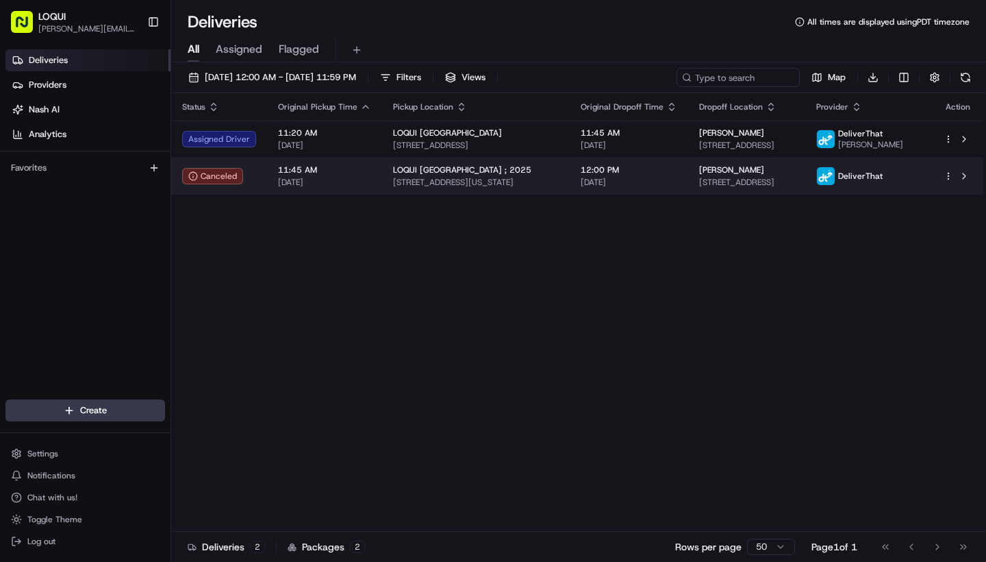
click at [947, 173] on html "LOQUI [PERSON_NAME][EMAIL_ADDRESS][DOMAIN_NAME] Toggle Sidebar Deliveries Provi…" at bounding box center [493, 281] width 986 height 562
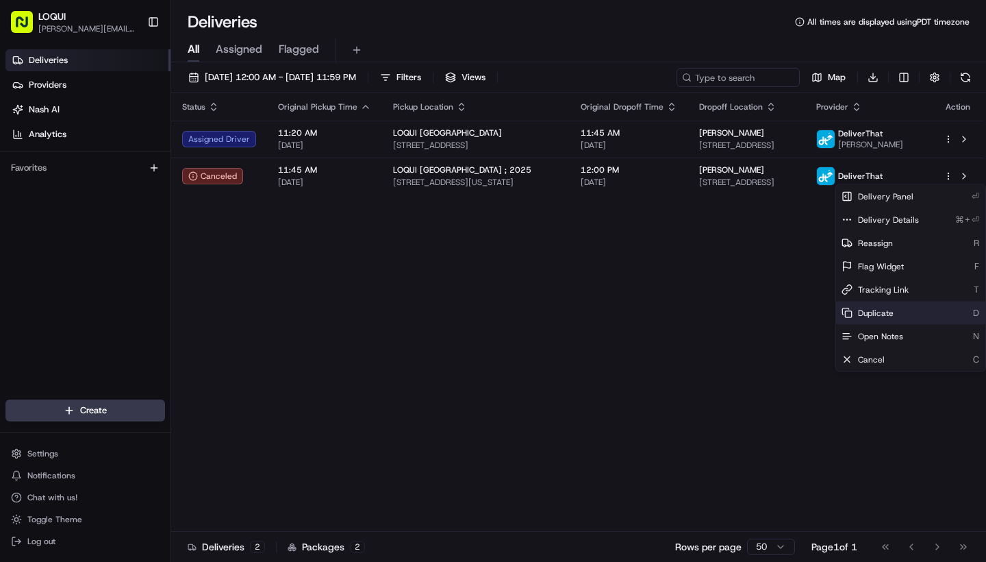
click at [888, 306] on div "Duplicate D" at bounding box center [910, 312] width 149 height 23
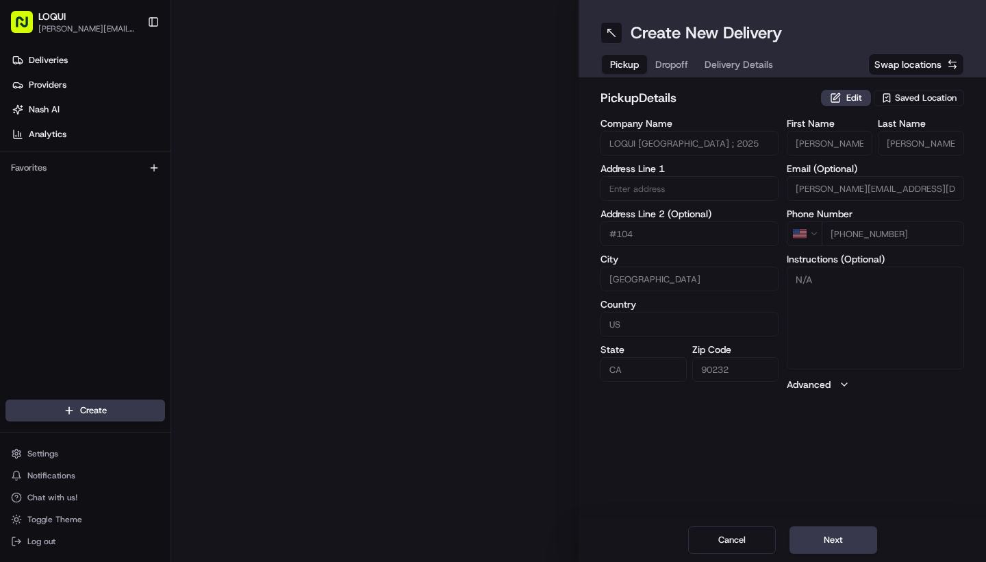
type input "[STREET_ADDRESS][US_STATE]"
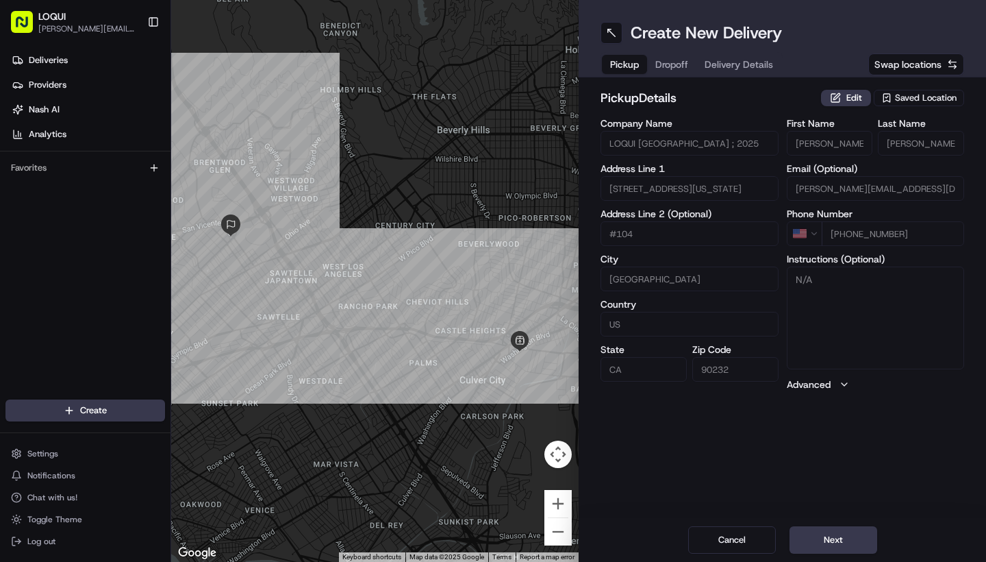
click at [679, 64] on span "Dropoff" at bounding box center [671, 65] width 33 height 14
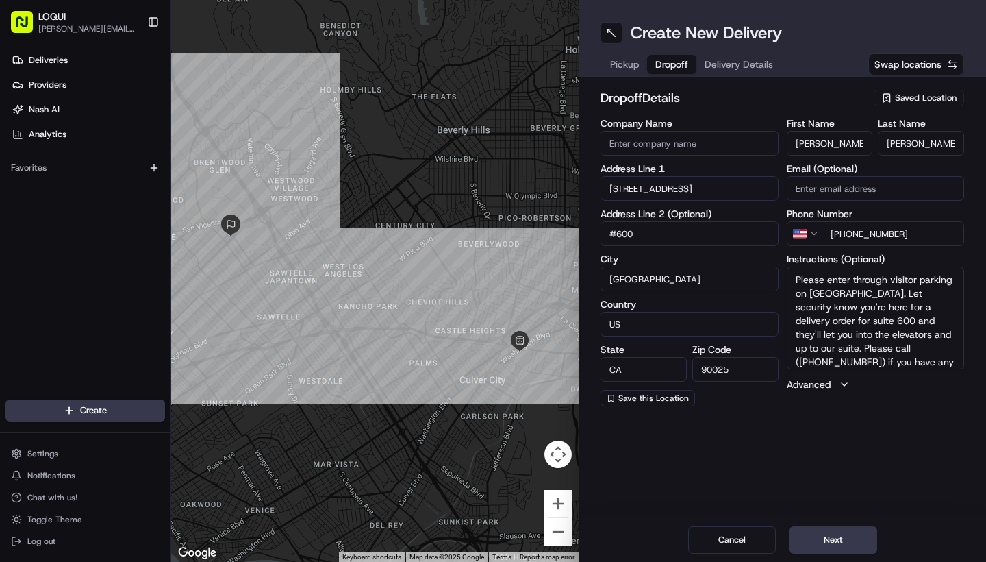
click at [722, 59] on span "Delivery Details" at bounding box center [739, 65] width 68 height 14
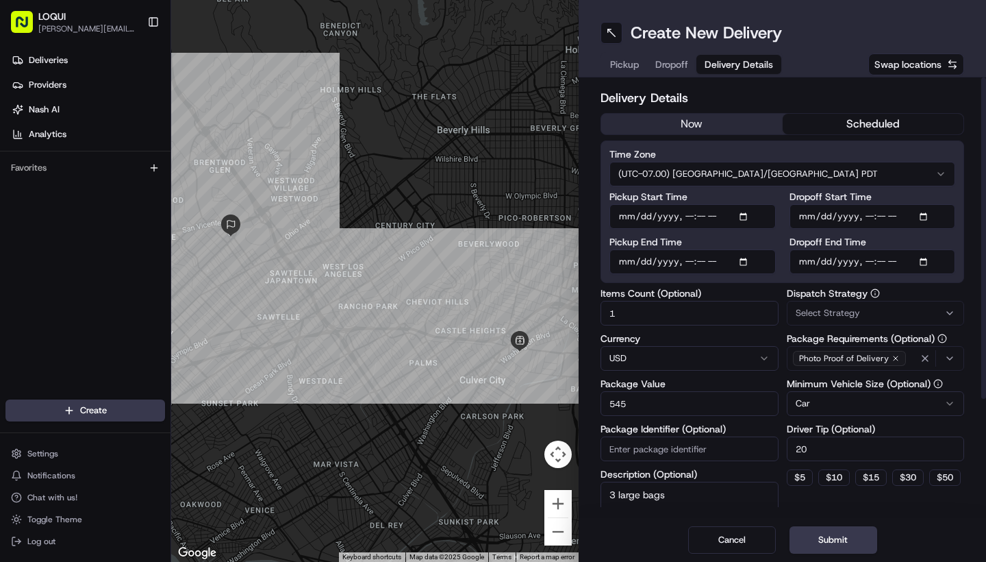
click at [704, 265] on input "Pickup End Time" at bounding box center [692, 261] width 166 height 25
type input "[DATE]T11:45"
click at [700, 220] on input "Pickup Start Time" at bounding box center [692, 216] width 166 height 25
type input "[DATE]T11:40"
click at [760, 242] on label "Pickup End Time" at bounding box center [692, 242] width 166 height 10
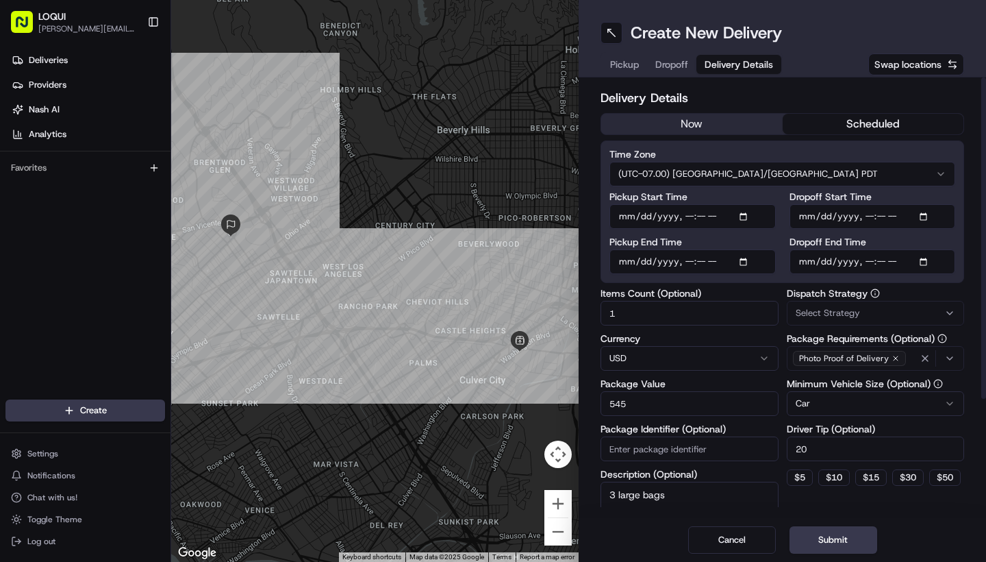
click at [760, 249] on input "Pickup End Time" at bounding box center [692, 261] width 166 height 25
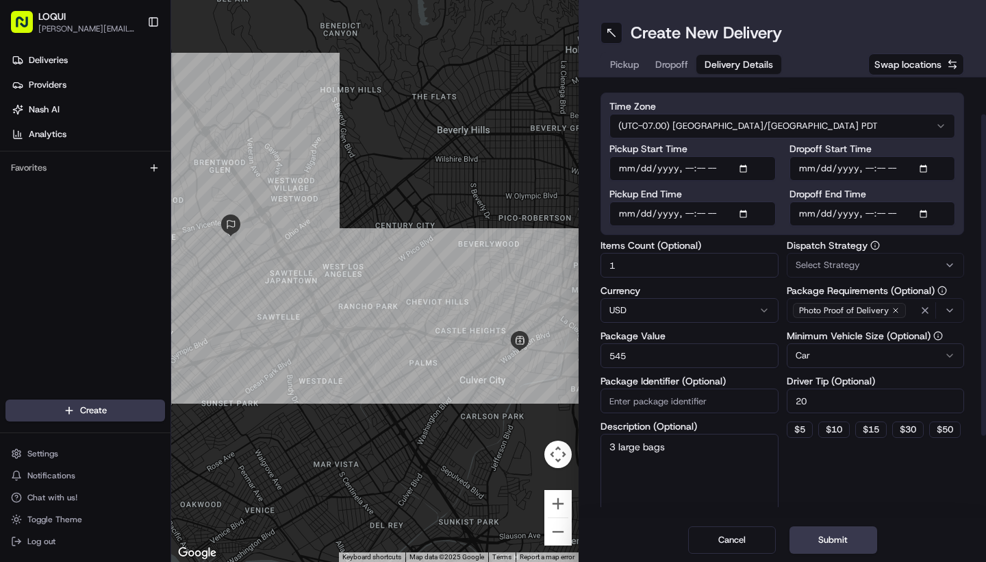
click at [848, 499] on div "Dispatch Strategy Select Strategy Package Requirements (Optional) Photo Proof o…" at bounding box center [876, 375] width 178 height 270
click at [838, 541] on button "Submit" at bounding box center [834, 539] width 88 height 27
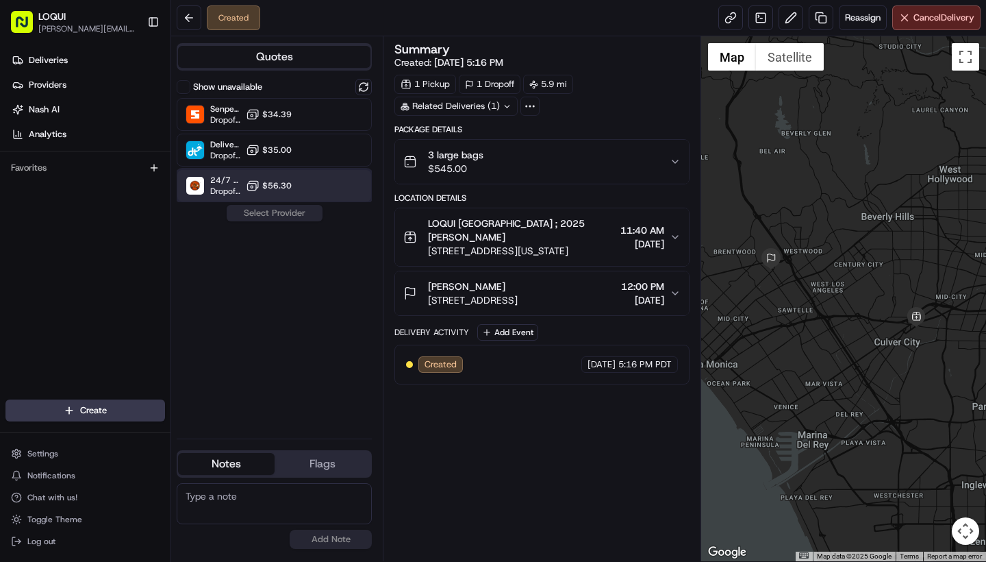
click at [312, 170] on div "24/7 Errands (General LA Catering) Dropoff ETA - $56.30" at bounding box center [274, 185] width 195 height 33
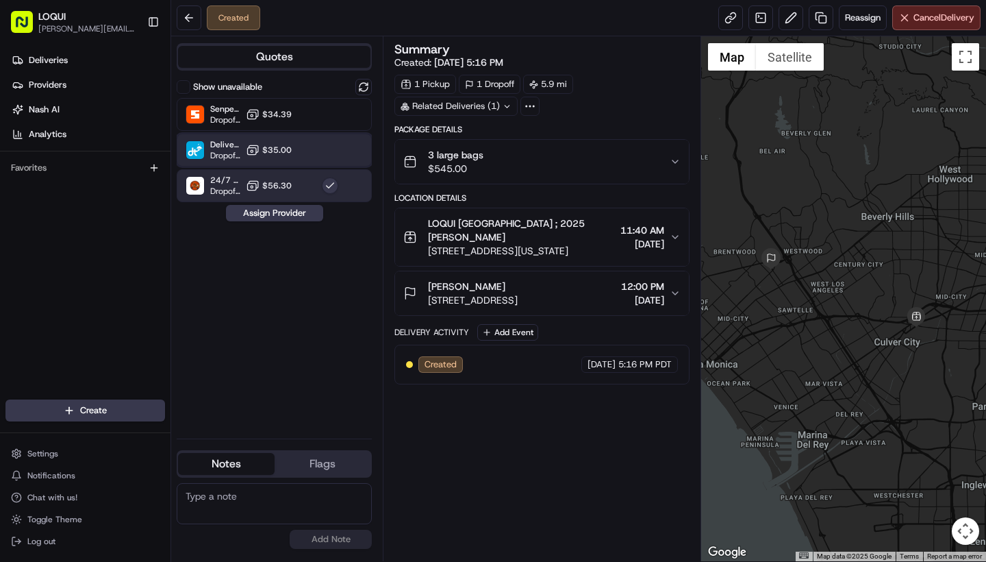
click at [312, 151] on div "DeliverThat Dropoff ETA - $35.00" at bounding box center [274, 150] width 195 height 33
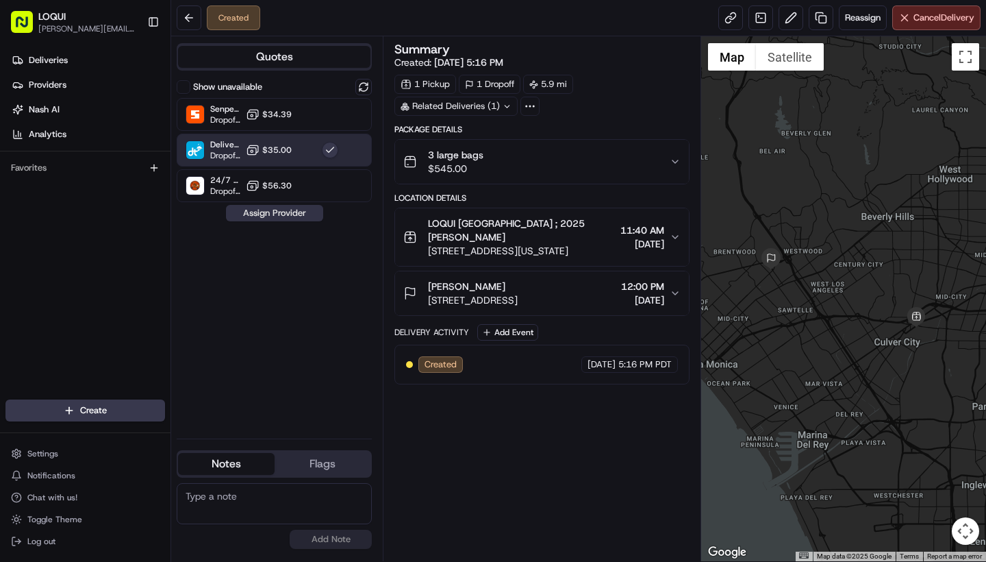
click at [277, 210] on button "Assign Provider" at bounding box center [274, 213] width 97 height 16
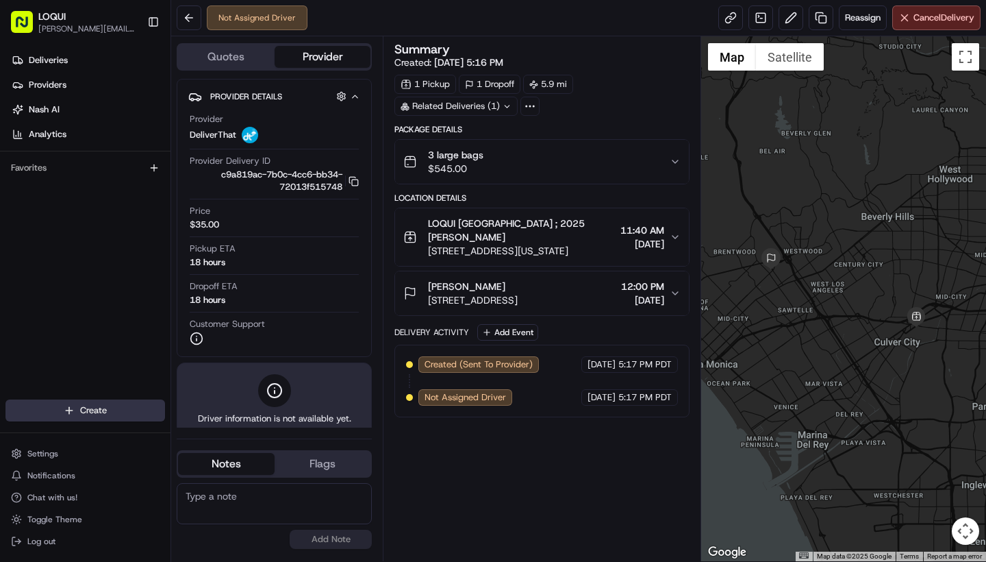
click at [84, 414] on html "LOQUI josue@eatloqui.com Toggle Sidebar Deliveries Providers Nash AI Analytics …" at bounding box center [493, 281] width 986 height 562
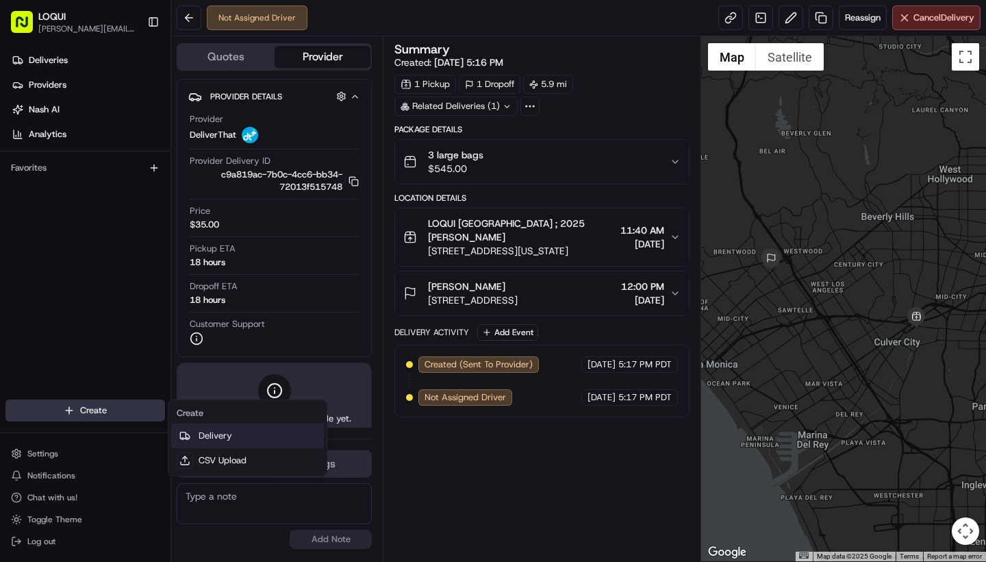
click at [251, 433] on link "Delivery" at bounding box center [247, 435] width 153 height 25
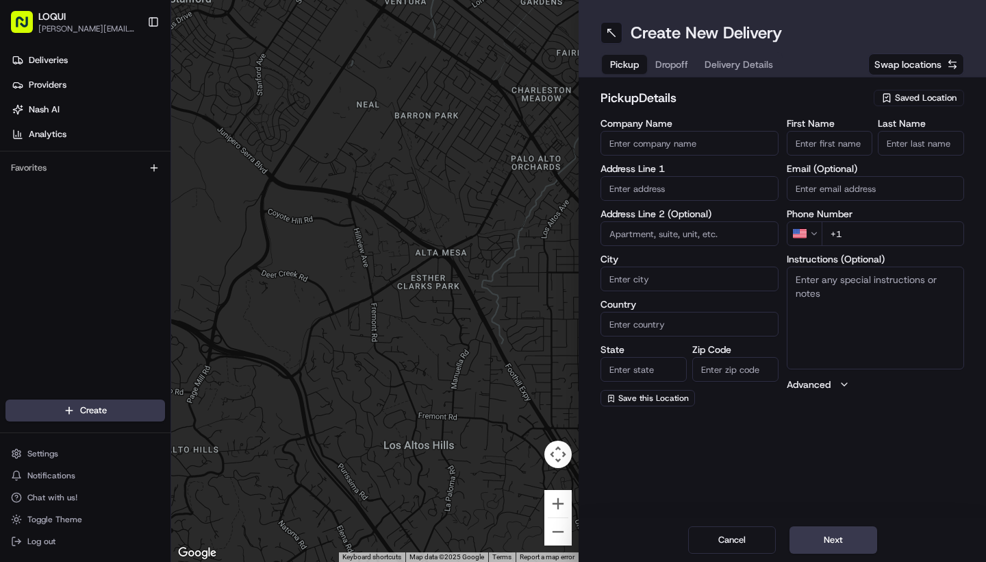
click at [940, 99] on span "Saved Location" at bounding box center [926, 98] width 62 height 12
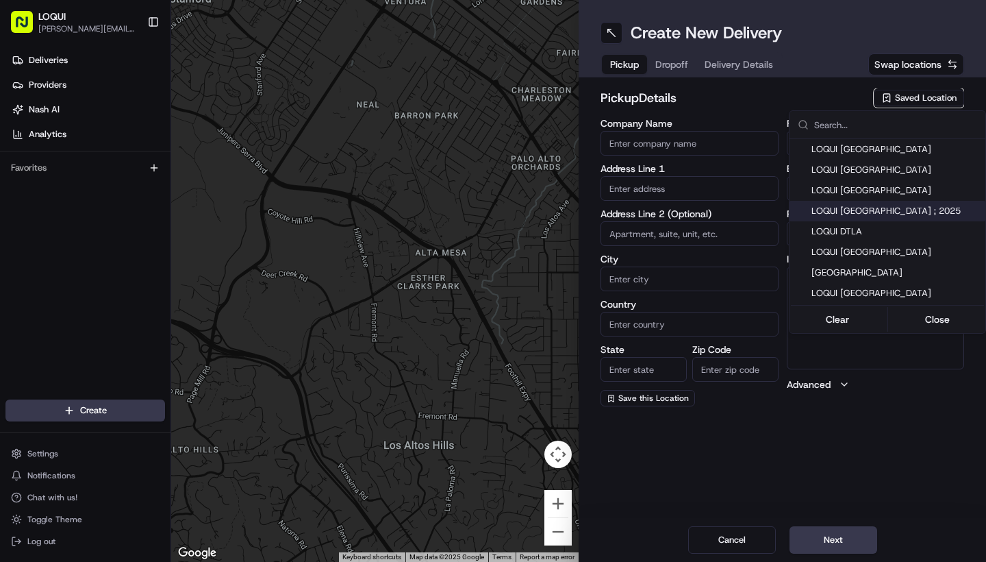
click at [884, 216] on span "LOQUI [GEOGRAPHIC_DATA] ; 2025" at bounding box center [895, 211] width 168 height 12
type input "LOQUI [GEOGRAPHIC_DATA] ; 2025"
type input "#104"
type input "[GEOGRAPHIC_DATA]"
type input "US"
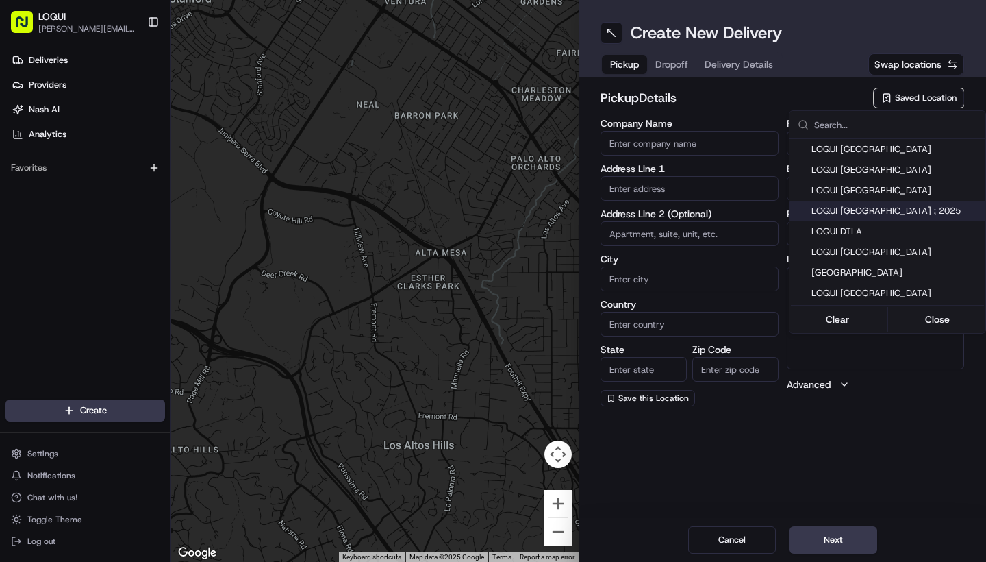
type input "CA"
type input "90232"
type input "[PERSON_NAME]"
type input "[PERSON_NAME][EMAIL_ADDRESS][DOMAIN_NAME]"
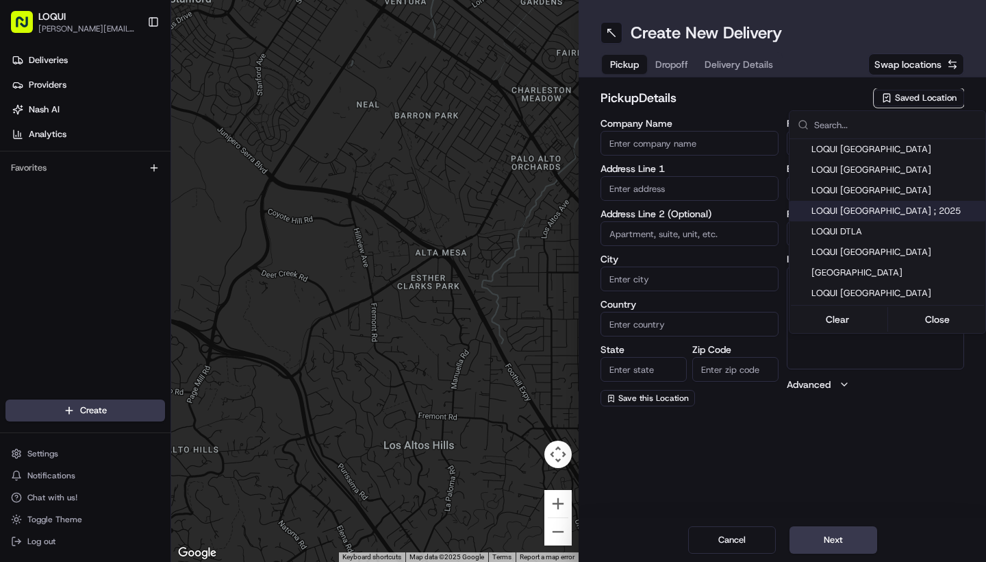
type input "[PHONE_NUMBER]"
type input "[STREET_ADDRESS][US_STATE]"
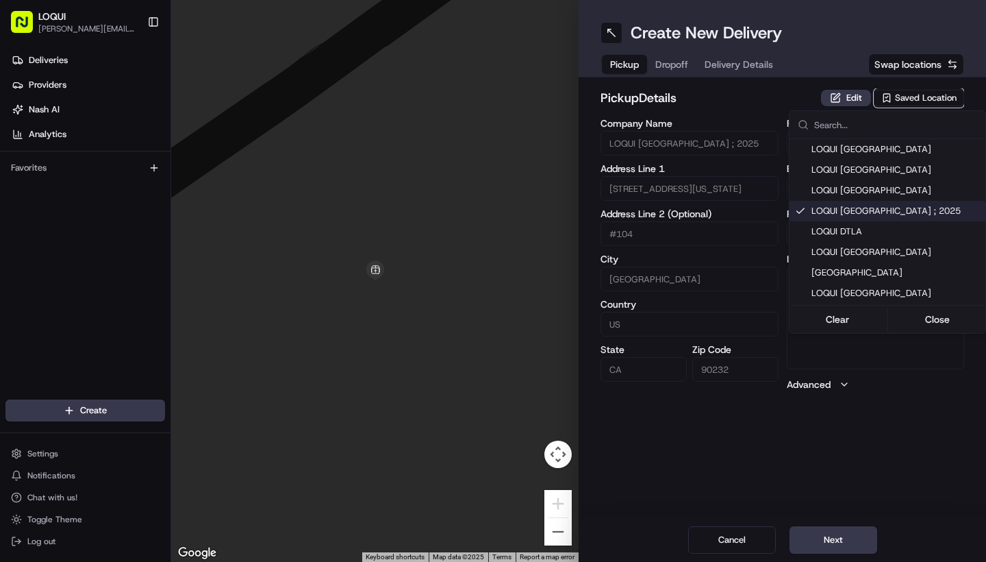
click at [792, 480] on html "LOQUI [PERSON_NAME][EMAIL_ADDRESS][DOMAIN_NAME] Toggle Sidebar Deliveries Provi…" at bounding box center [493, 281] width 986 height 562
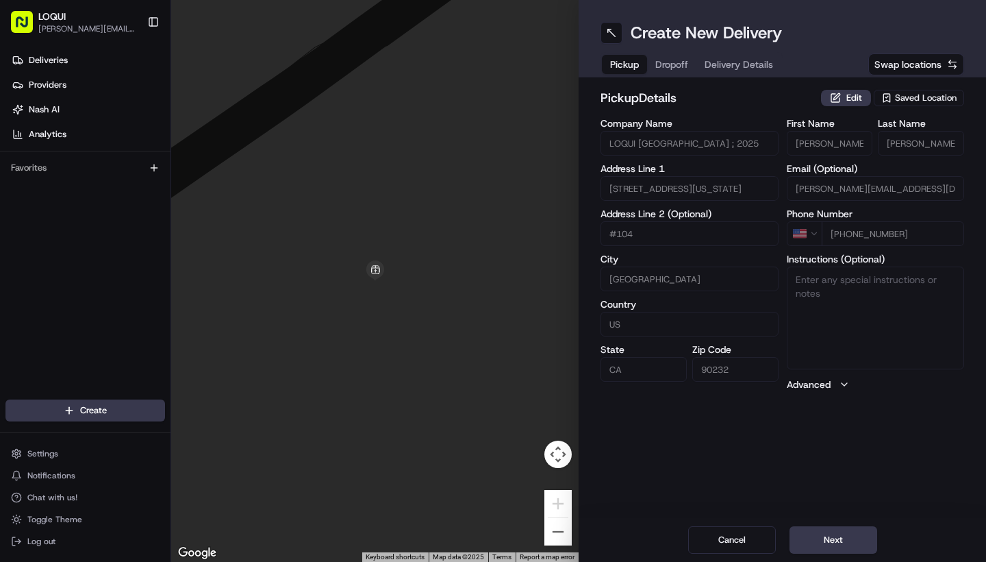
click at [675, 64] on span "Dropoff" at bounding box center [671, 65] width 33 height 14
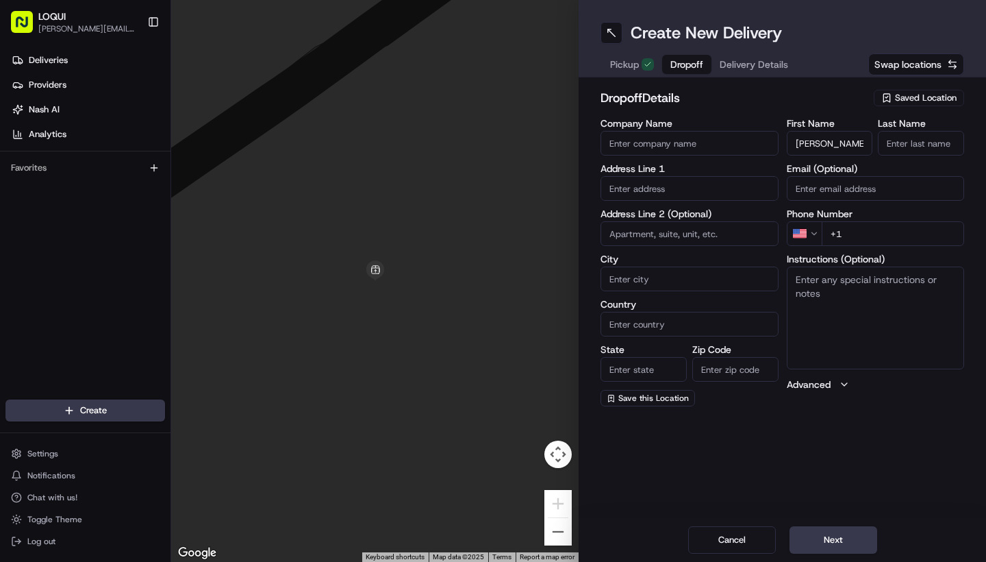
type input "Scott"
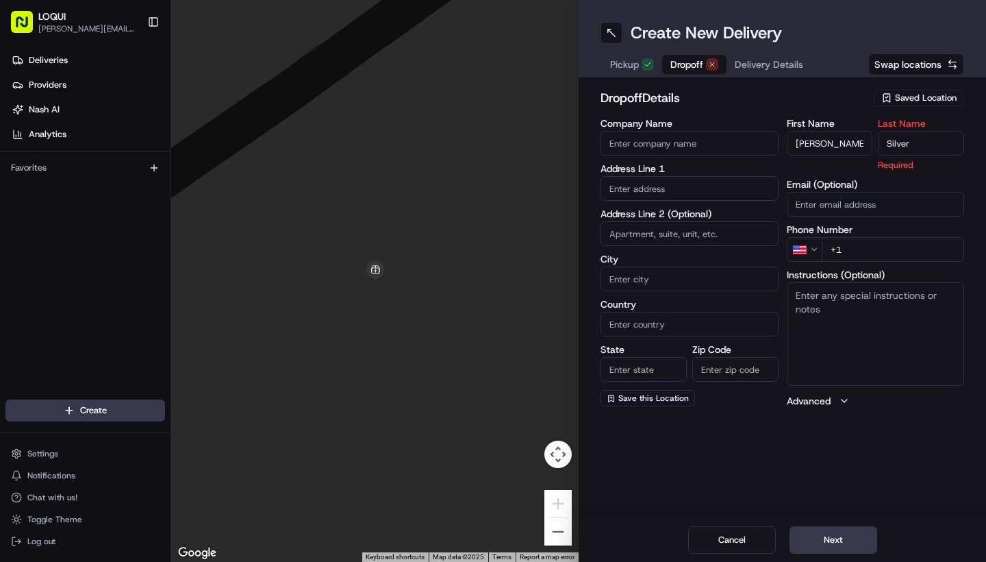
type input "Silver"
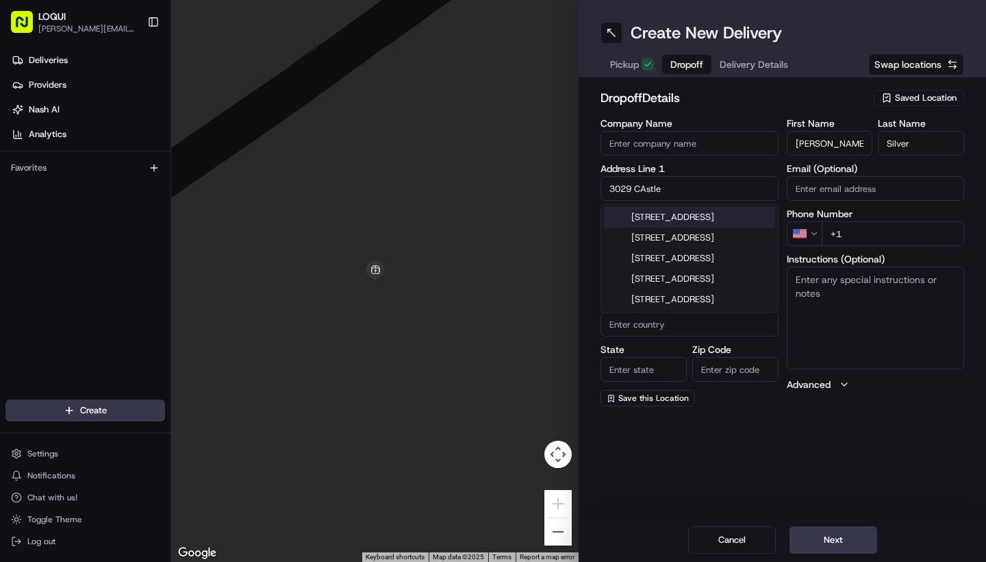
click at [711, 225] on div "3029 Castle Heights Avenue, Los Angeles, CA" at bounding box center [689, 217] width 171 height 21
type input "3029 Castle Heights Ave, Los Angeles, CA 90034, USA"
type input "[GEOGRAPHIC_DATA]"
type input "CA"
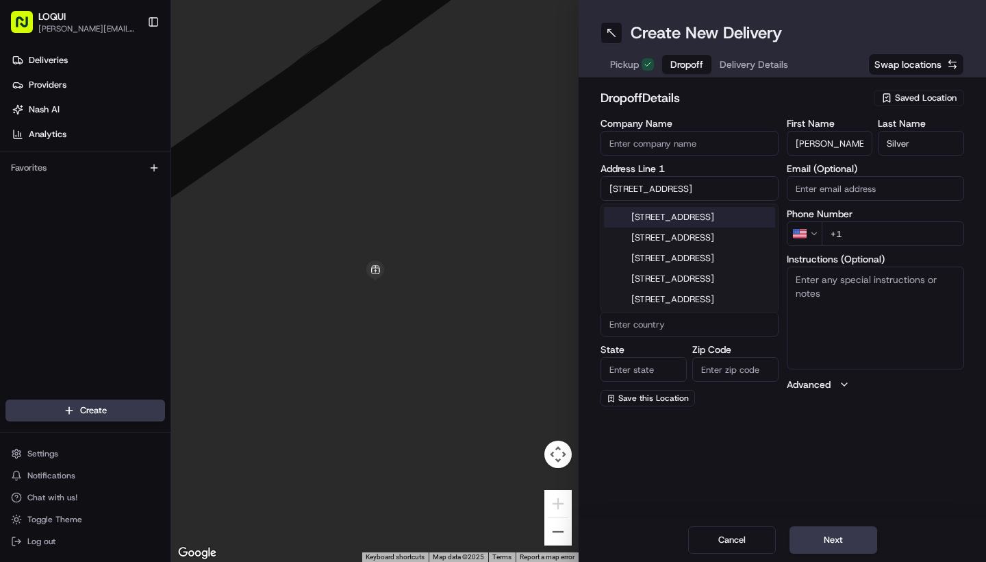
type input "90034"
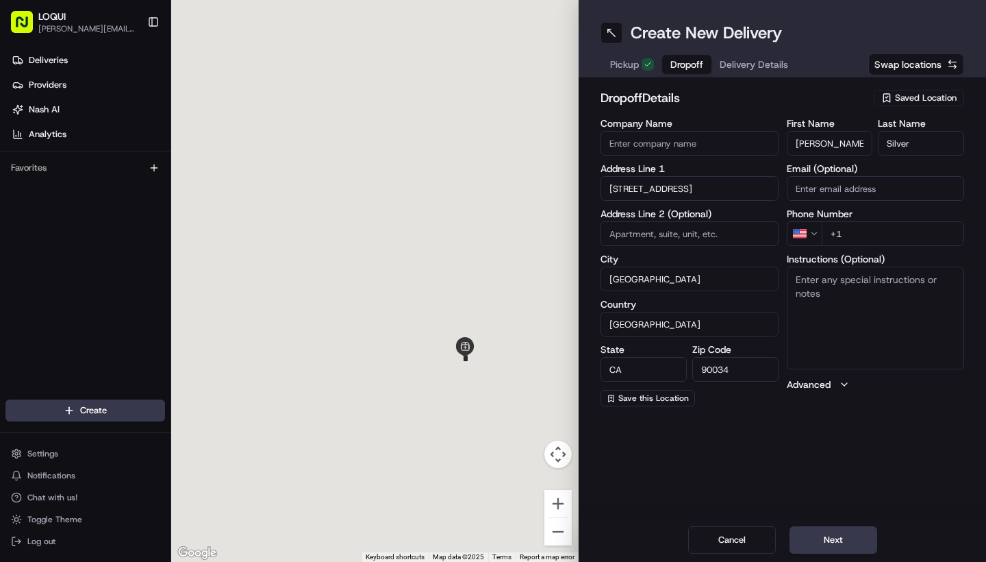
type input "3029 Castle Heights Avenue"
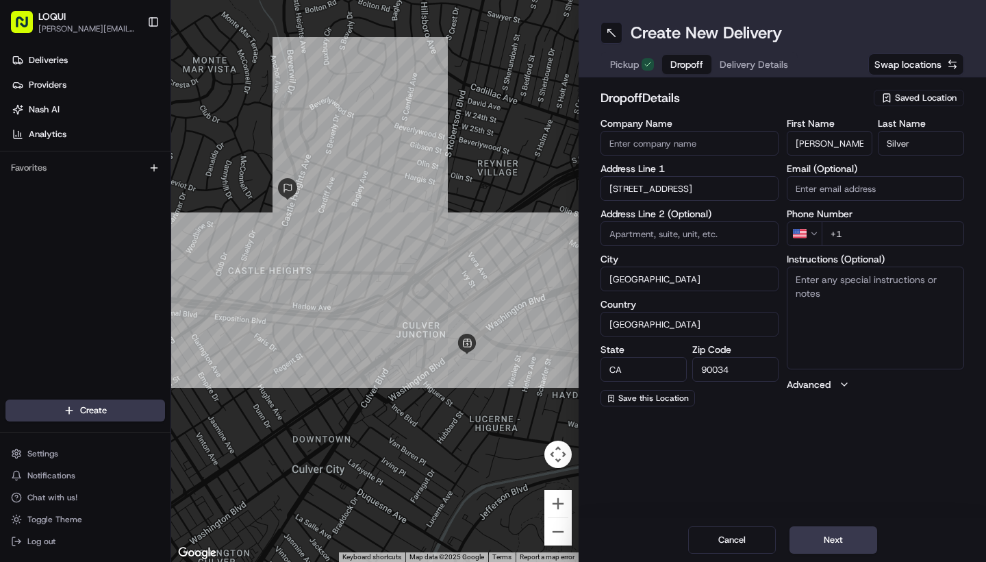
click at [788, 455] on div "Create New Delivery Pickup Dropoff Delivery Details Swap locations dropoff Deta…" at bounding box center [782, 281] width 407 height 562
type input "+1 818 489 1214"
click at [836, 270] on textarea "Instructions (Optional)" at bounding box center [876, 317] width 178 height 103
paste textarea "Call me and leave at front door."
type textarea "Call me and leave at front door."
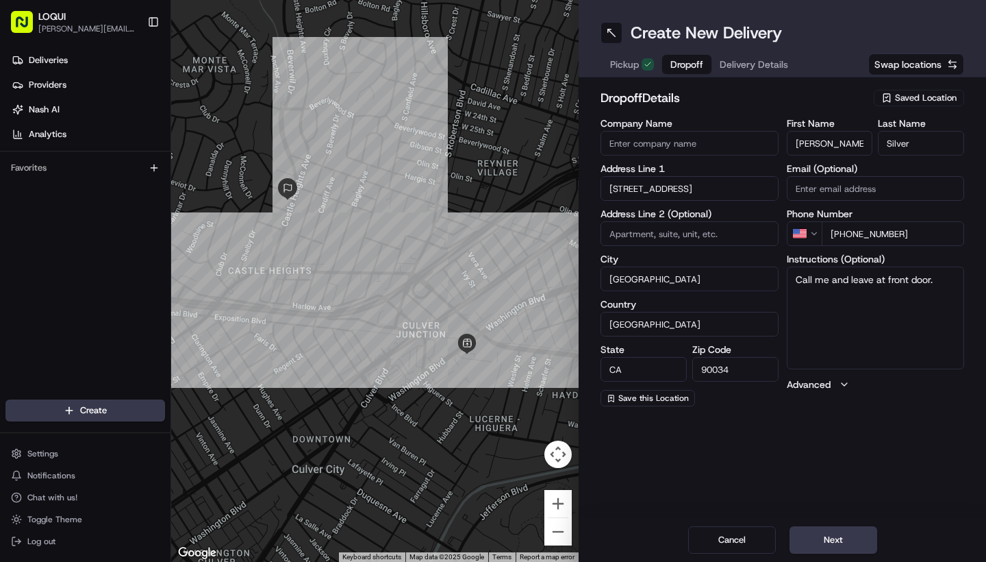
click at [848, 463] on div "Create New Delivery Pickup Dropoff Delivery Details Swap locations dropoff Deta…" at bounding box center [782, 281] width 407 height 562
click at [758, 62] on span "Delivery Details" at bounding box center [754, 65] width 68 height 14
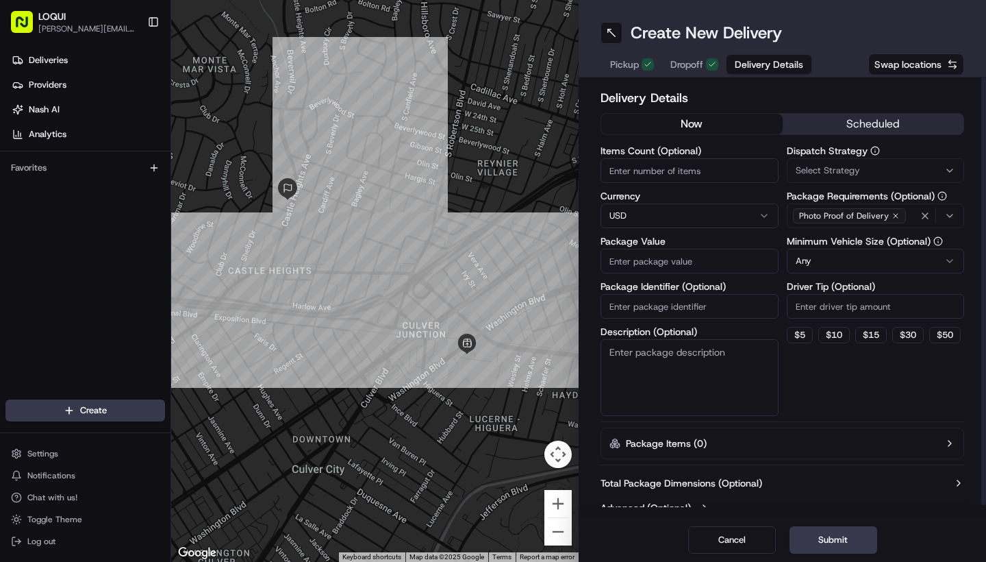
click at [863, 314] on input "Driver Tip (Optional)" at bounding box center [876, 306] width 178 height 25
type input "30"
click at [905, 337] on button "$ 30" at bounding box center [908, 335] width 32 height 16
click at [642, 378] on textarea "Description (Optional)" at bounding box center [690, 377] width 178 height 77
click at [620, 351] on textarea "4 large" at bounding box center [690, 377] width 178 height 77
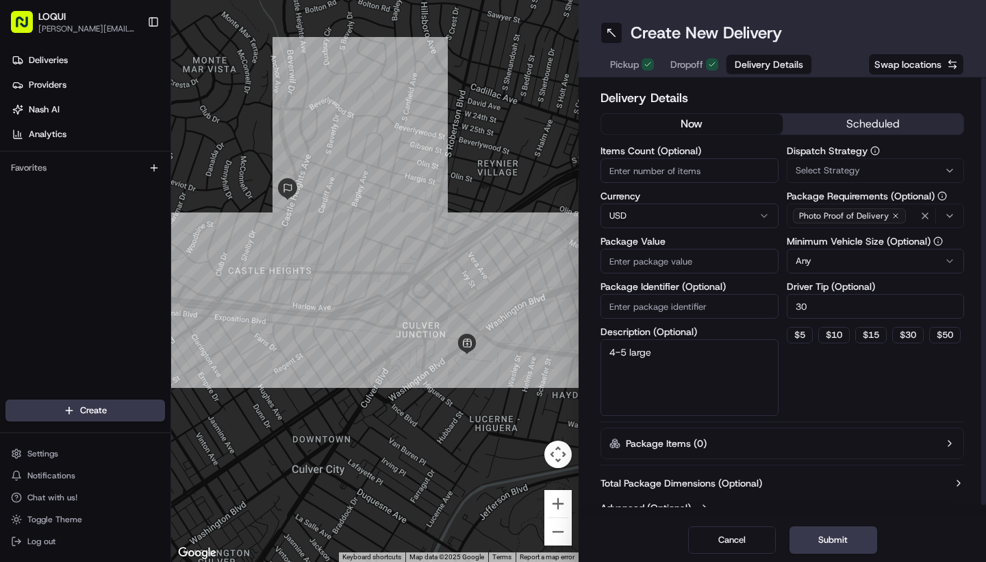
click at [659, 353] on textarea "4-5 large" at bounding box center [690, 377] width 178 height 77
type textarea "4-5 large bags"
click at [692, 259] on input "Package Value" at bounding box center [690, 261] width 178 height 25
type input "760"
click at [838, 260] on html "LOQUI josue@eatloqui.com Toggle Sidebar Deliveries Providers Nash AI Analytics …" at bounding box center [493, 281] width 986 height 562
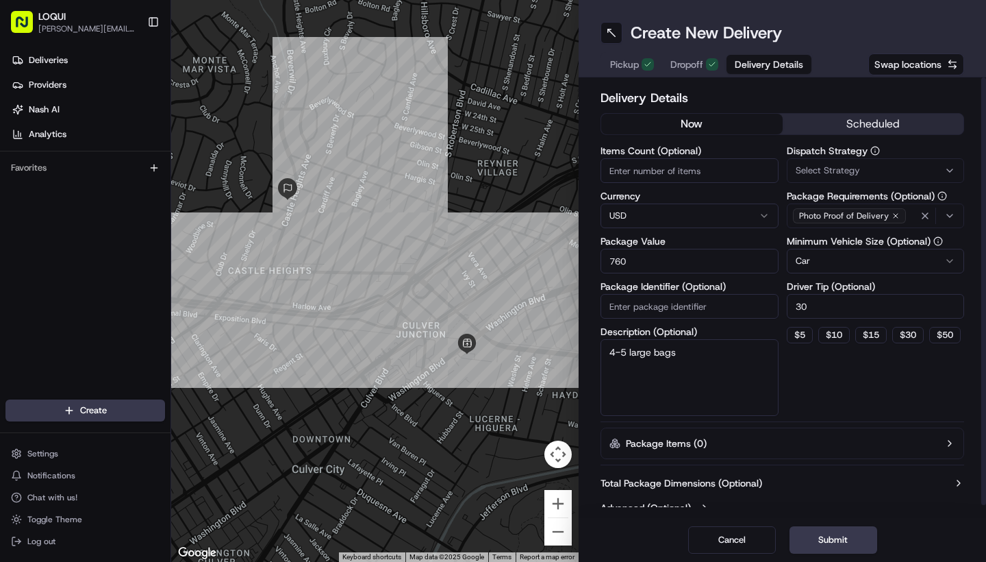
click at [742, 183] on div "Items Count (Optional) Currency USD Package Value 760 Package Identifier (Optio…" at bounding box center [690, 281] width 178 height 270
click at [907, 110] on div "Delivery Details now scheduled Items Count (Optional) Currency USD Package Valu…" at bounding box center [783, 303] width 364 height 431
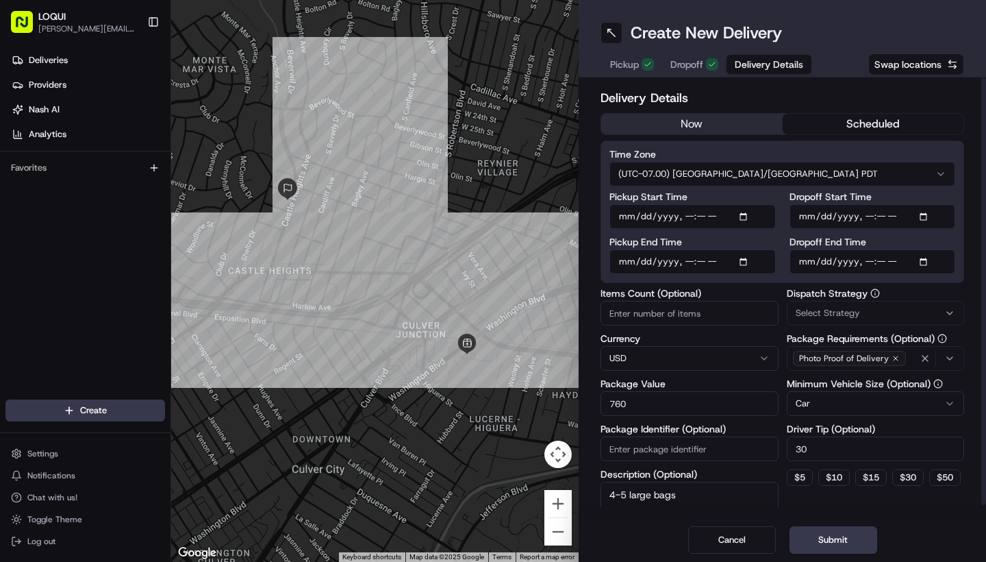
click at [904, 127] on button "scheduled" at bounding box center [873, 124] width 181 height 21
click at [880, 262] on input "Dropoff End Time" at bounding box center [873, 261] width 166 height 25
click at [903, 262] on input "Dropoff End Time" at bounding box center [873, 261] width 166 height 25
click at [870, 262] on input "Dropoff End Time" at bounding box center [873, 261] width 166 height 25
click at [829, 260] on input "Dropoff End Time" at bounding box center [873, 261] width 166 height 25
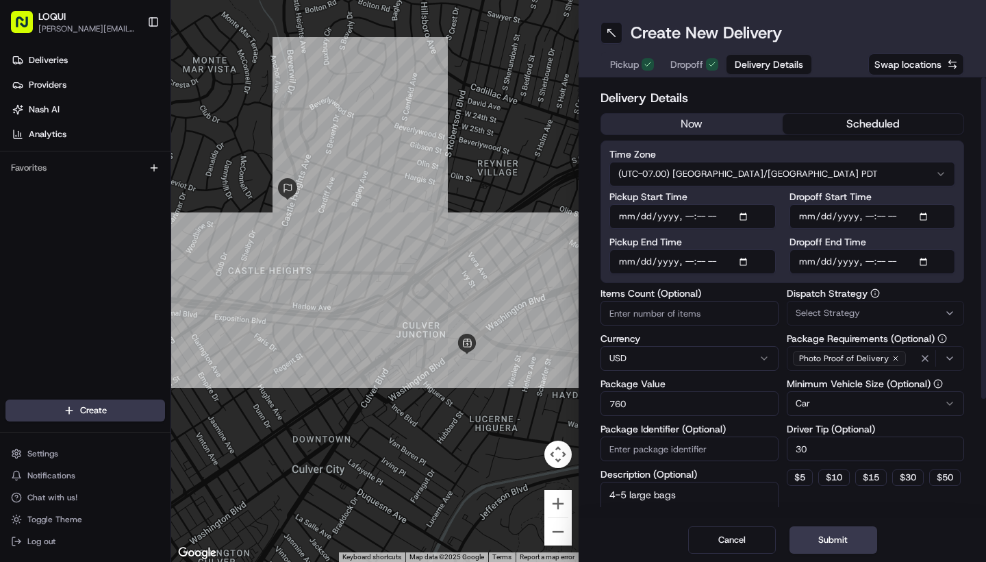
click at [873, 262] on input "Dropoff End Time" at bounding box center [873, 261] width 166 height 25
click at [890, 262] on input "Dropoff End Time" at bounding box center [873, 261] width 166 height 25
click at [885, 260] on input "Dropoff End Time" at bounding box center [873, 261] width 166 height 25
click at [896, 263] on input "Dropoff End Time" at bounding box center [873, 261] width 166 height 25
type input "[DATE]T11:45"
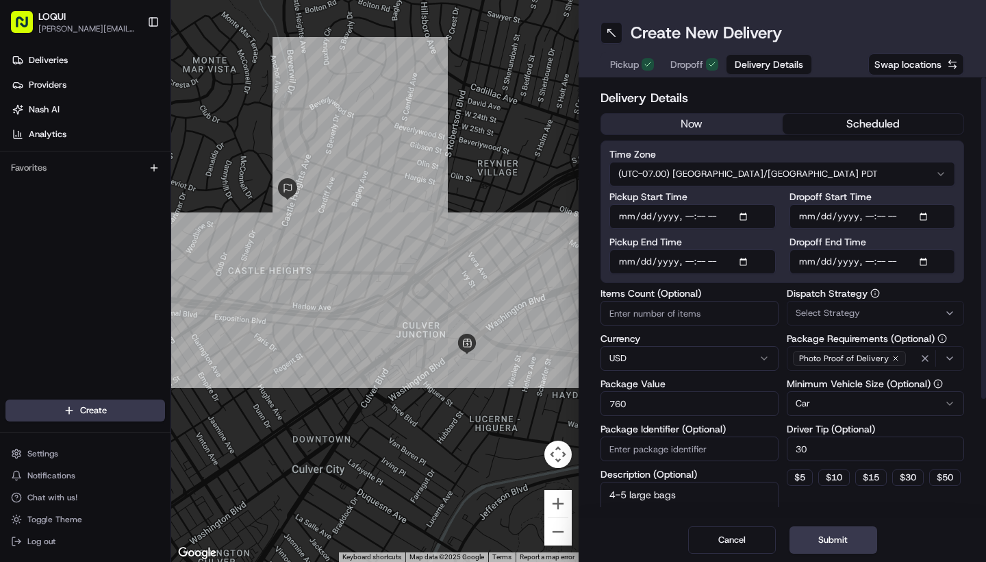
click at [841, 212] on input "Dropoff Start Time" at bounding box center [873, 216] width 166 height 25
type input "2025-08-20T17:19"
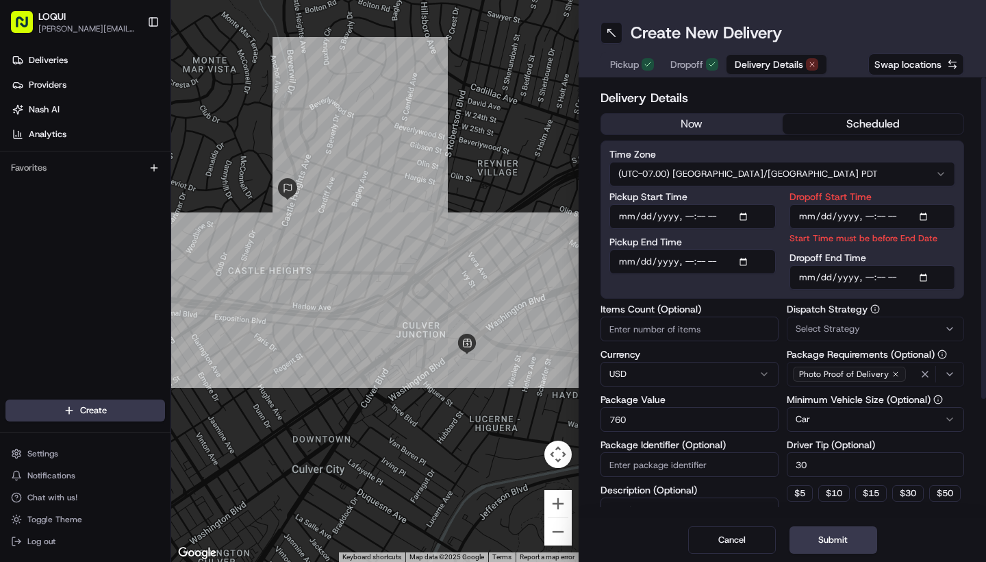
click at [651, 222] on input "Pickup Start Time" at bounding box center [692, 216] width 166 height 25
type input "2025-08-20T17:19"
click at [742, 269] on input "Pickup End Time" at bounding box center [692, 261] width 166 height 25
click at [642, 258] on input "Pickup End Time" at bounding box center [692, 261] width 166 height 25
type input "2025-08-20T17:19"
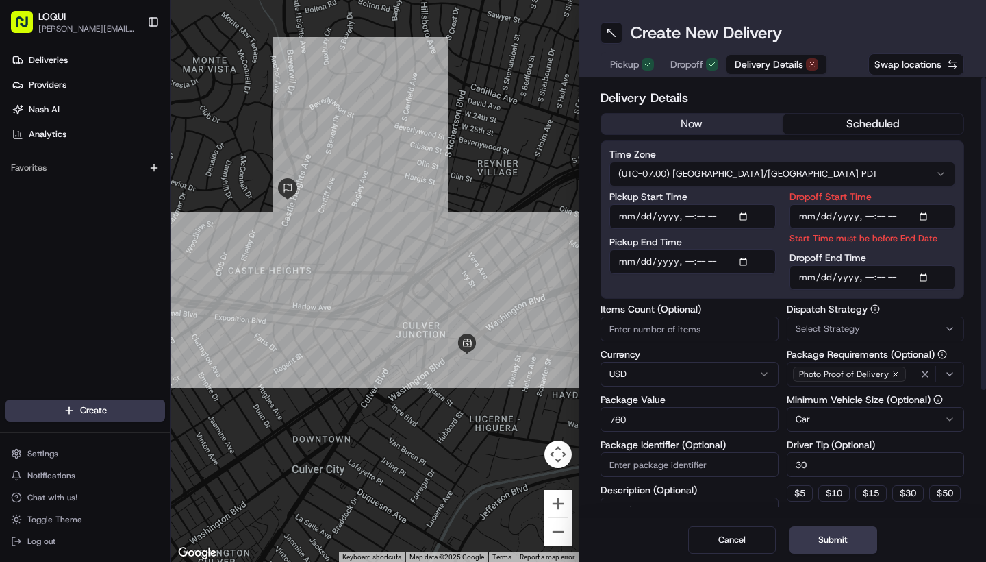
click at [745, 236] on div "Pickup Start Time Pickup End Time" at bounding box center [692, 241] width 166 height 98
click at [879, 218] on input "Dropoff Start Time" at bounding box center [873, 216] width 166 height 25
click at [869, 212] on input "Dropoff Start Time" at bounding box center [873, 216] width 166 height 25
click at [904, 216] on input "Dropoff Start Time" at bounding box center [873, 216] width 166 height 25
type input "[DATE]T11:40"
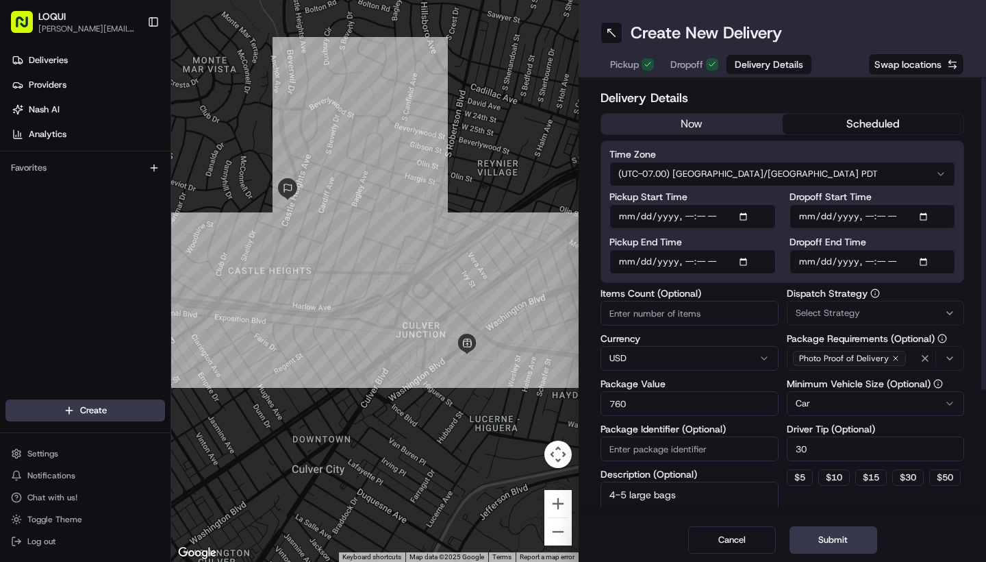
click at [707, 264] on input "Pickup End Time" at bounding box center [692, 261] width 166 height 25
type input "2025-08-20T17:03"
type input "2025-08-20T17:39"
click at [710, 214] on input "Pickup Start Time" at bounding box center [692, 216] width 166 height 25
click at [706, 215] on input "Pickup Start Time" at bounding box center [692, 216] width 166 height 25
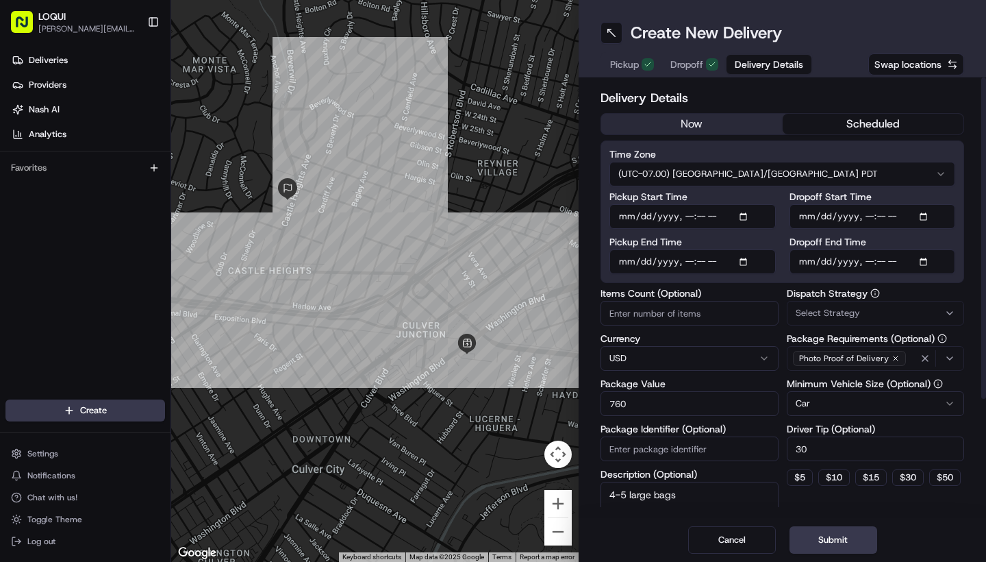
type input "2025-08-20T17:40"
click at [713, 244] on div "Pickup Start Time Pickup End Time" at bounding box center [692, 233] width 166 height 82
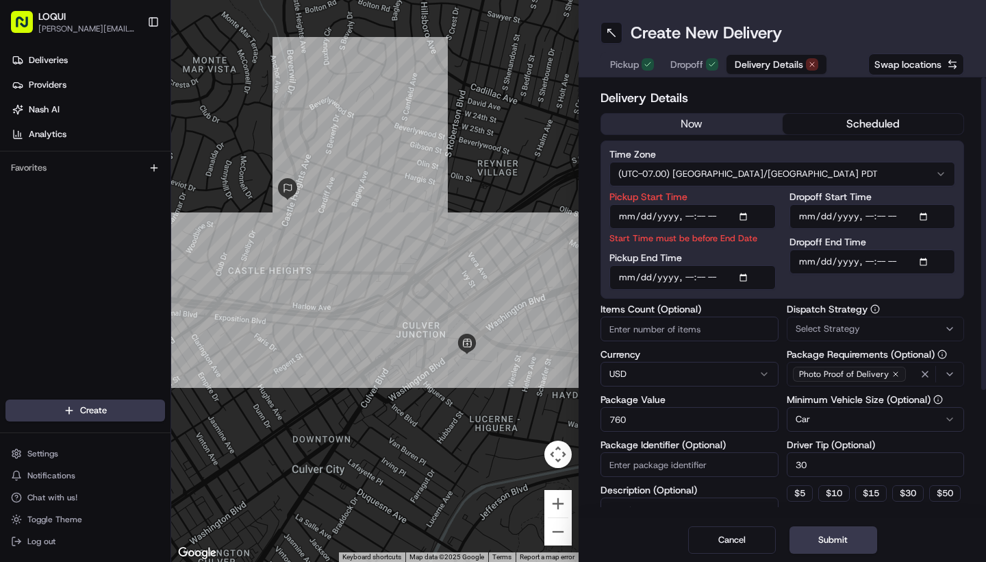
click at [701, 278] on input "Pickup End Time" at bounding box center [692, 277] width 166 height 25
type input "2025-08-20T17:42"
click at [702, 248] on div "Pickup Start Time Start Time must be before End Date Pickup End Time" at bounding box center [692, 241] width 166 height 98
click at [696, 218] on input "Pickup Start Time" at bounding box center [692, 216] width 166 height 25
click at [685, 211] on input "Pickup Start Time" at bounding box center [692, 216] width 166 height 25
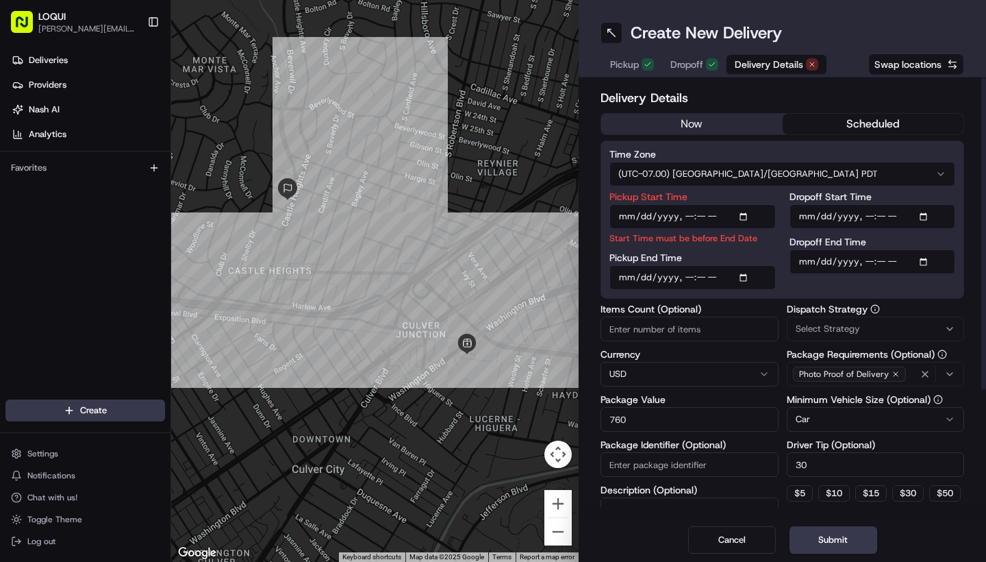
type input "[DATE]T23:40"
click at [751, 262] on div "Pickup End Time" at bounding box center [692, 271] width 166 height 37
click at [692, 279] on input "Pickup End Time" at bounding box center [692, 277] width 166 height 25
type input "2025-08-20T23:42"
click at [719, 224] on input "Pickup Start Time" at bounding box center [692, 216] width 166 height 25
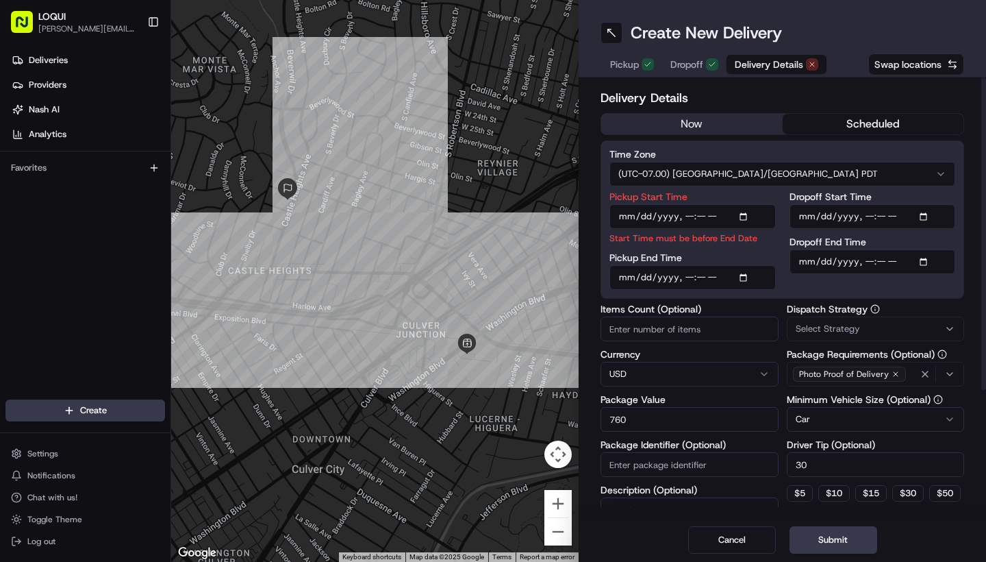
click at [723, 211] on input "Pickup Start Time" at bounding box center [692, 216] width 166 height 25
type input "[DATE]T11:40"
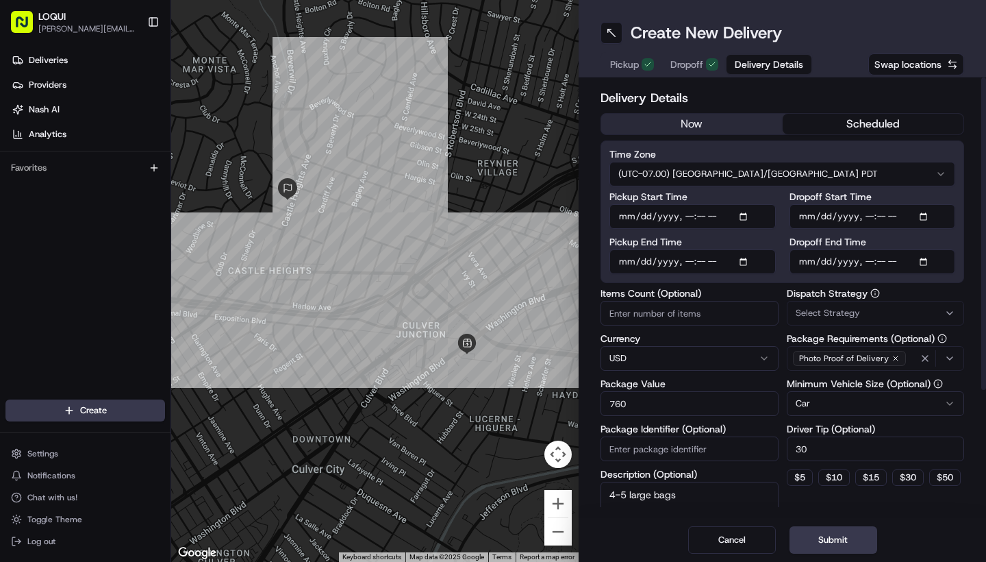
click at [734, 262] on div "Pickup End Time" at bounding box center [692, 255] width 166 height 37
click at [722, 255] on input "Pickup End Time" at bounding box center [692, 261] width 166 height 25
type input "2025-08-20T11:42"
click at [748, 249] on input "Pickup End Time" at bounding box center [692, 261] width 166 height 25
click at [879, 219] on input "Dropoff Start Time" at bounding box center [873, 216] width 166 height 25
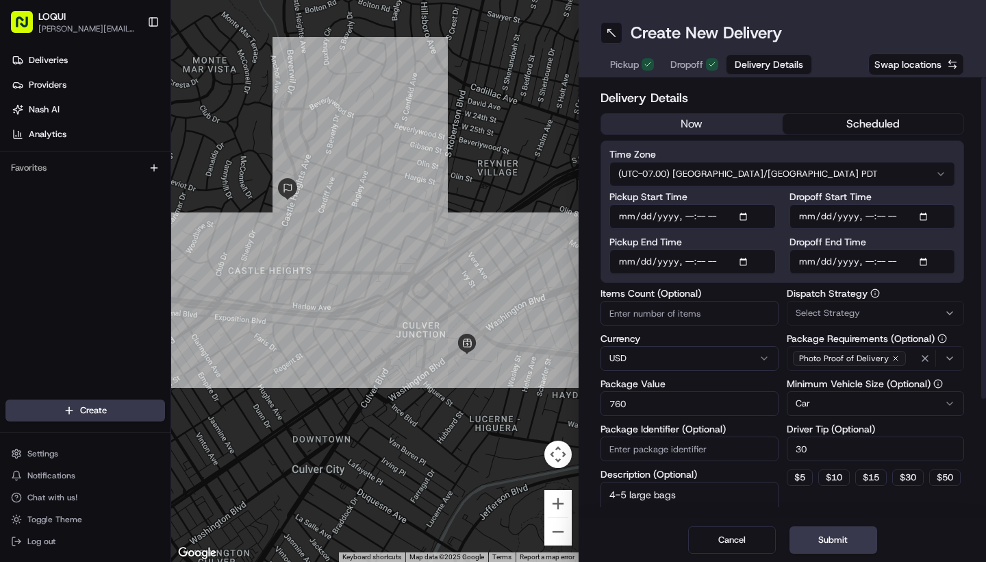
type input "2025-08-20T11:43"
click at [948, 238] on label "Dropoff End Time" at bounding box center [873, 242] width 166 height 10
click at [948, 249] on input "Dropoff End Time" at bounding box center [873, 261] width 166 height 25
click at [967, 286] on div "Delivery Details now scheduled Time Zone (UTC-07.00) America/Los Angeles PDT Pi…" at bounding box center [782, 297] width 407 height 440
click at [672, 72] on button "Dropoff" at bounding box center [694, 64] width 64 height 19
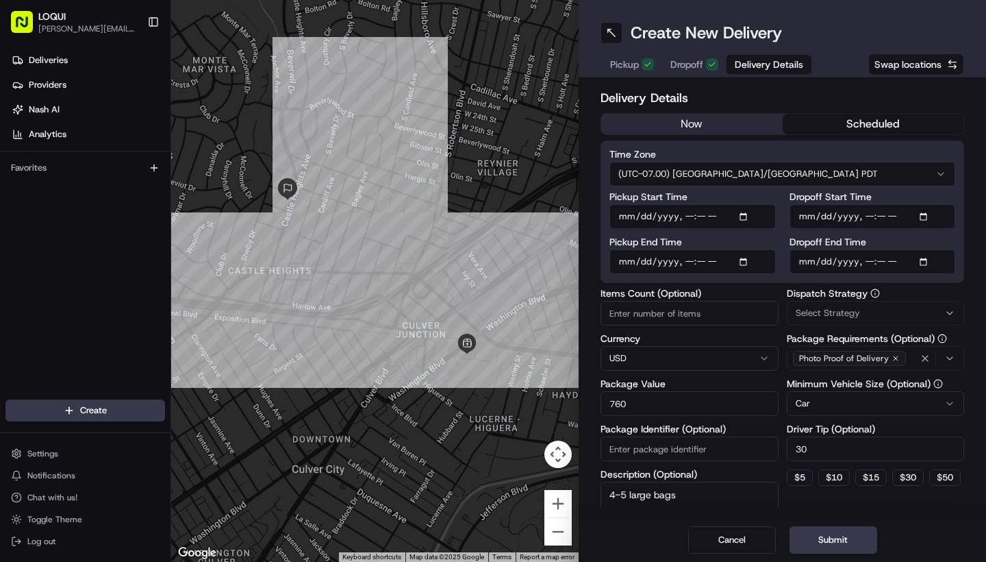
drag, startPoint x: 744, startPoint y: 60, endPoint x: 737, endPoint y: 131, distance: 71.5
click at [744, 60] on span "Delivery Details" at bounding box center [769, 65] width 68 height 14
click at [858, 553] on button "Submit" at bounding box center [834, 539] width 88 height 27
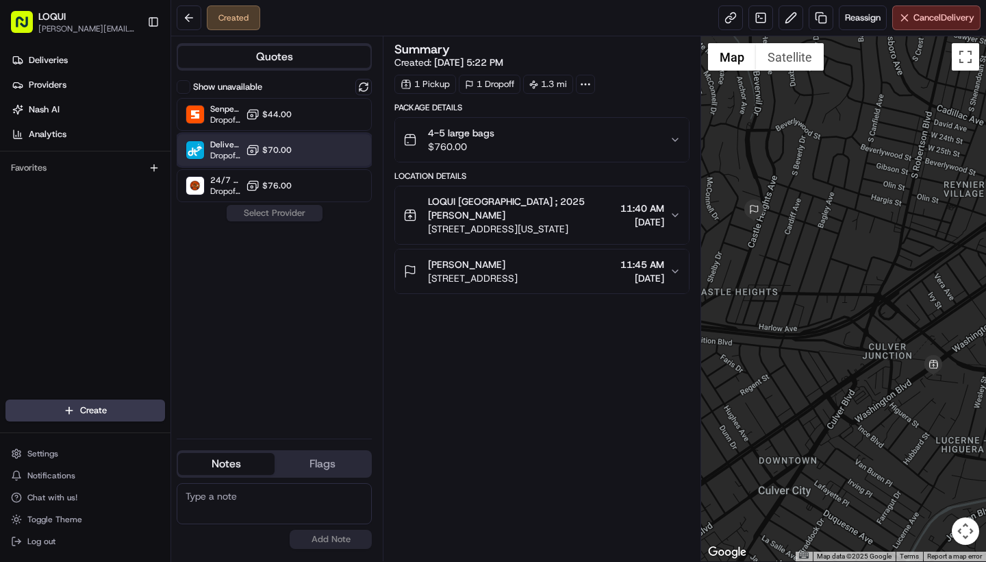
click at [312, 142] on div "DeliverThat Dropoff ETA - $70.00" at bounding box center [274, 150] width 195 height 33
click at [298, 211] on button "Assign Provider" at bounding box center [274, 213] width 97 height 16
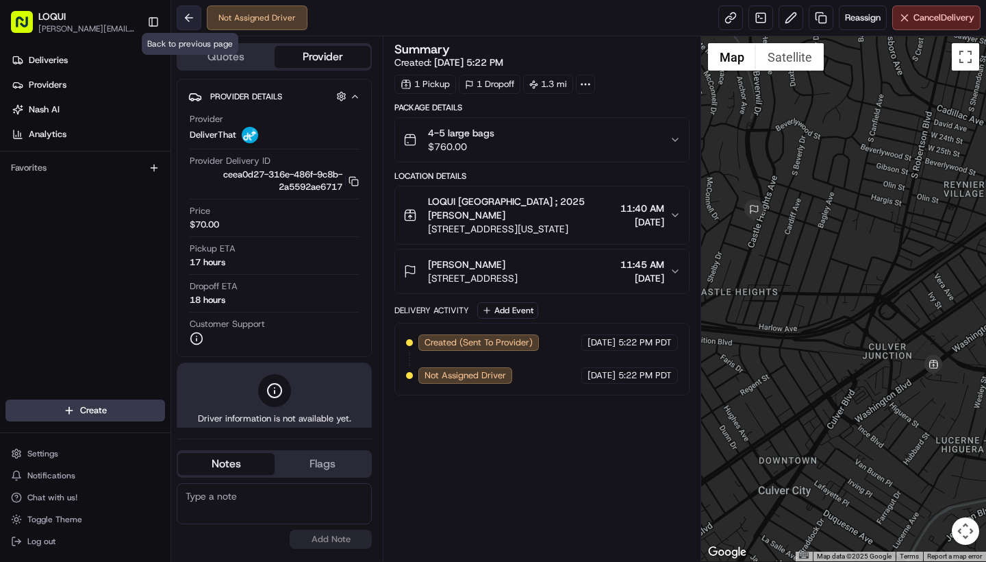
click at [192, 19] on button at bounding box center [189, 17] width 25 height 25
